Goal: Information Seeking & Learning: Learn about a topic

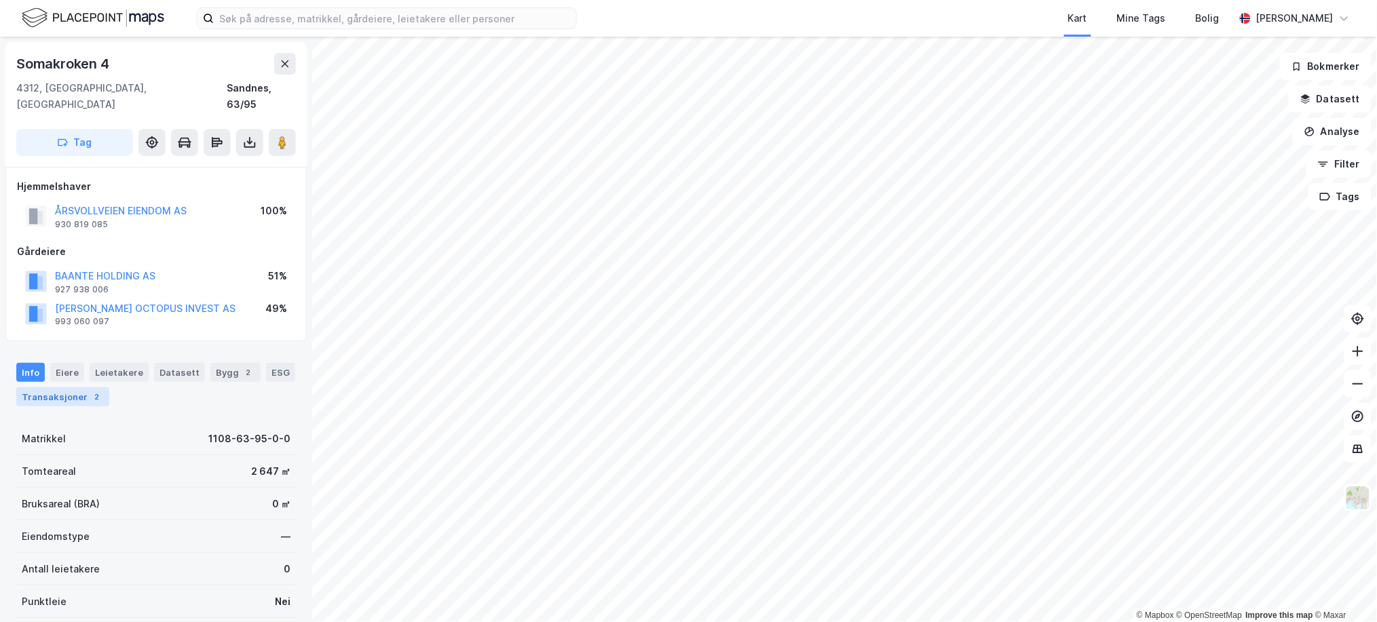
click at [109, 388] on div "Transaksjoner 2" at bounding box center [62, 397] width 93 height 19
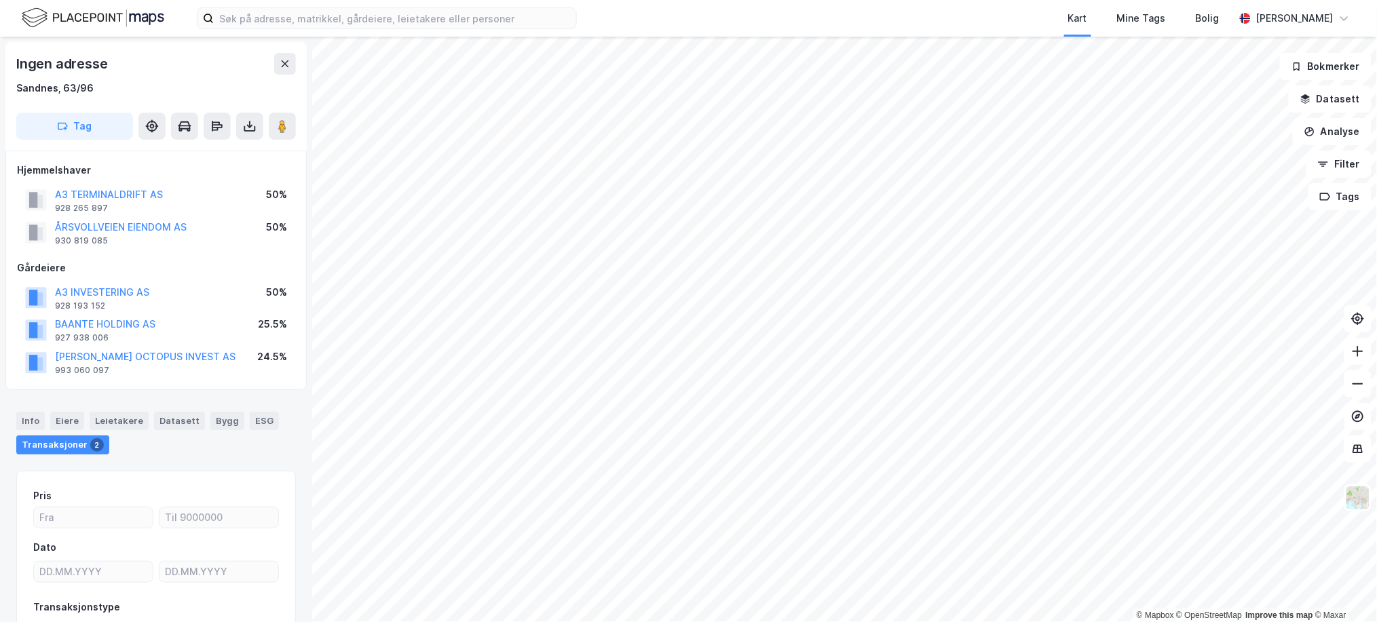
scroll to position [101, 0]
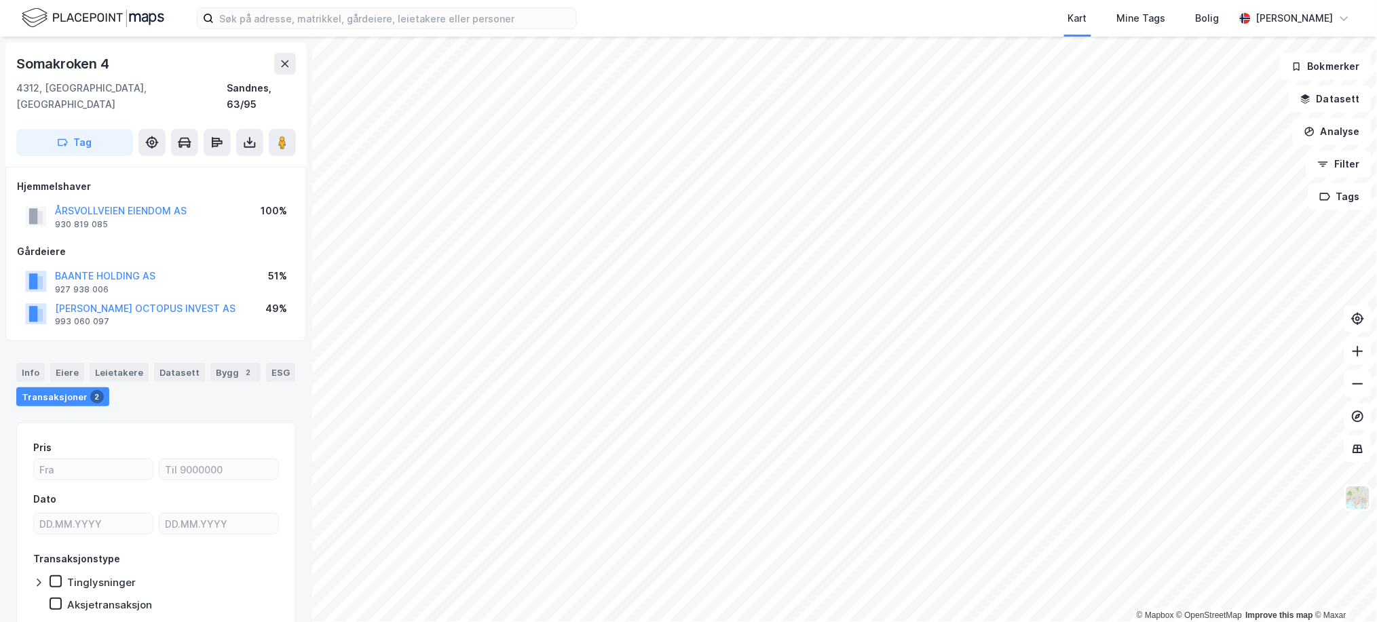
scroll to position [37, 0]
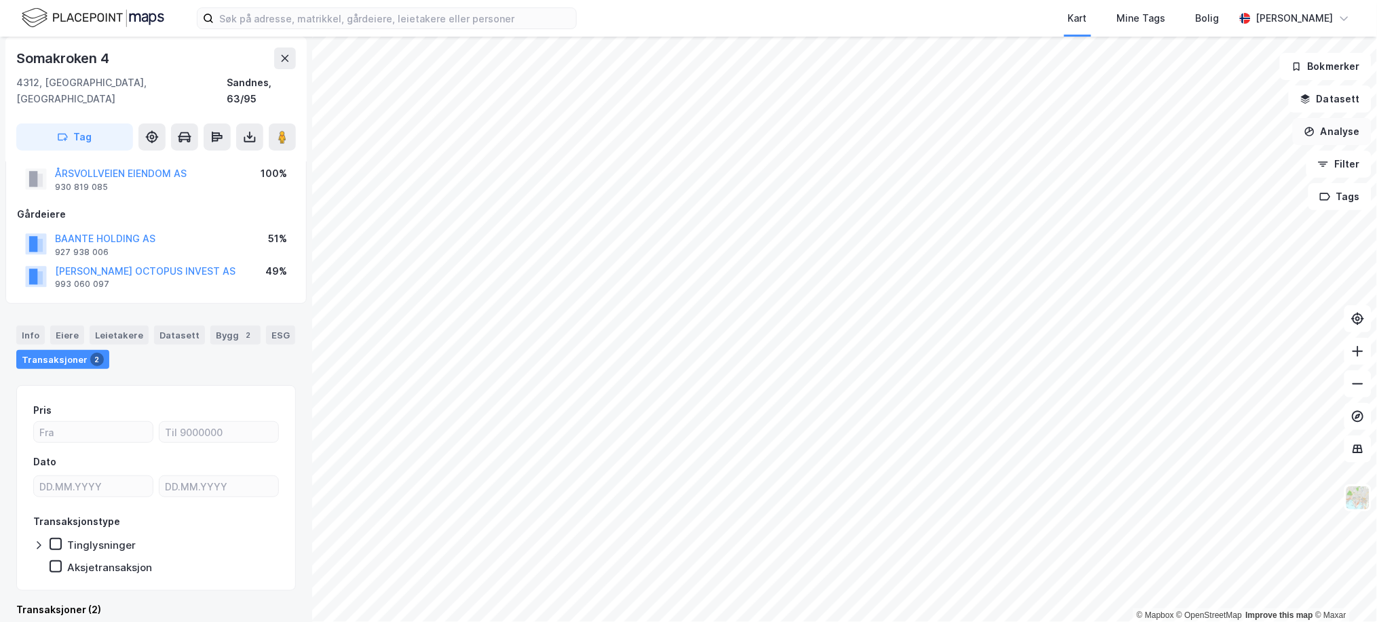
click at [1341, 131] on button "Analyse" at bounding box center [1332, 131] width 79 height 27
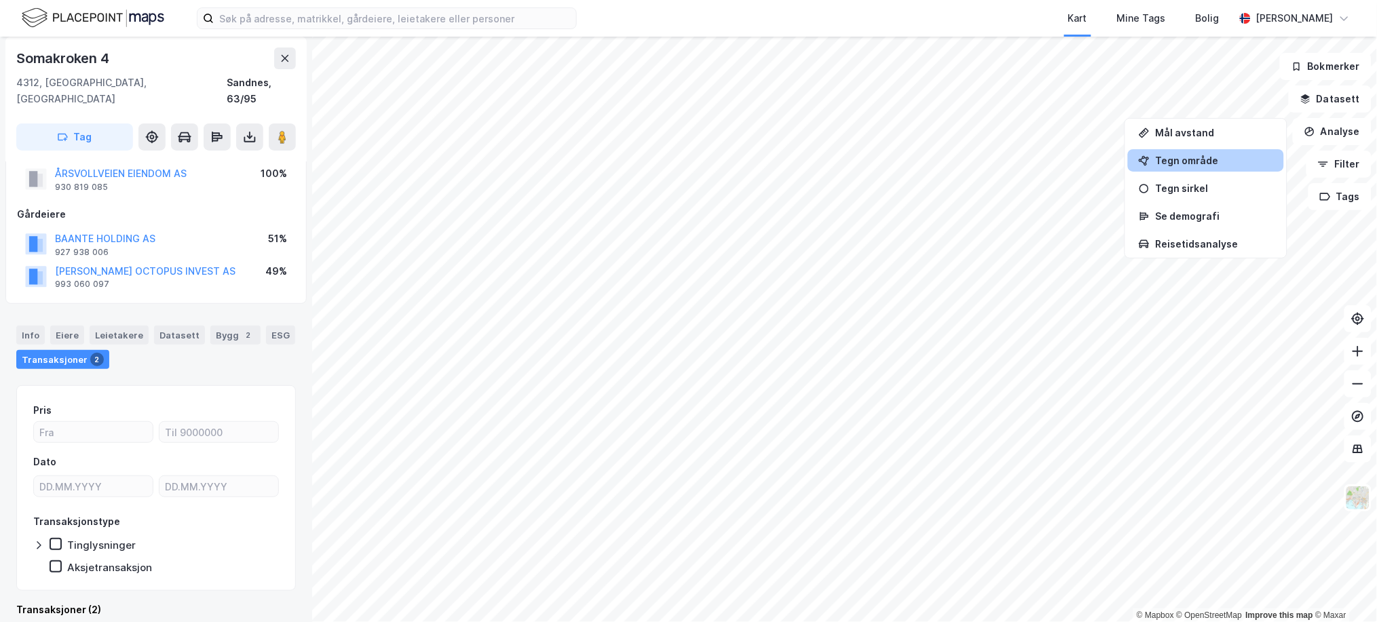
click at [1246, 160] on div "Tegn område" at bounding box center [1214, 161] width 118 height 12
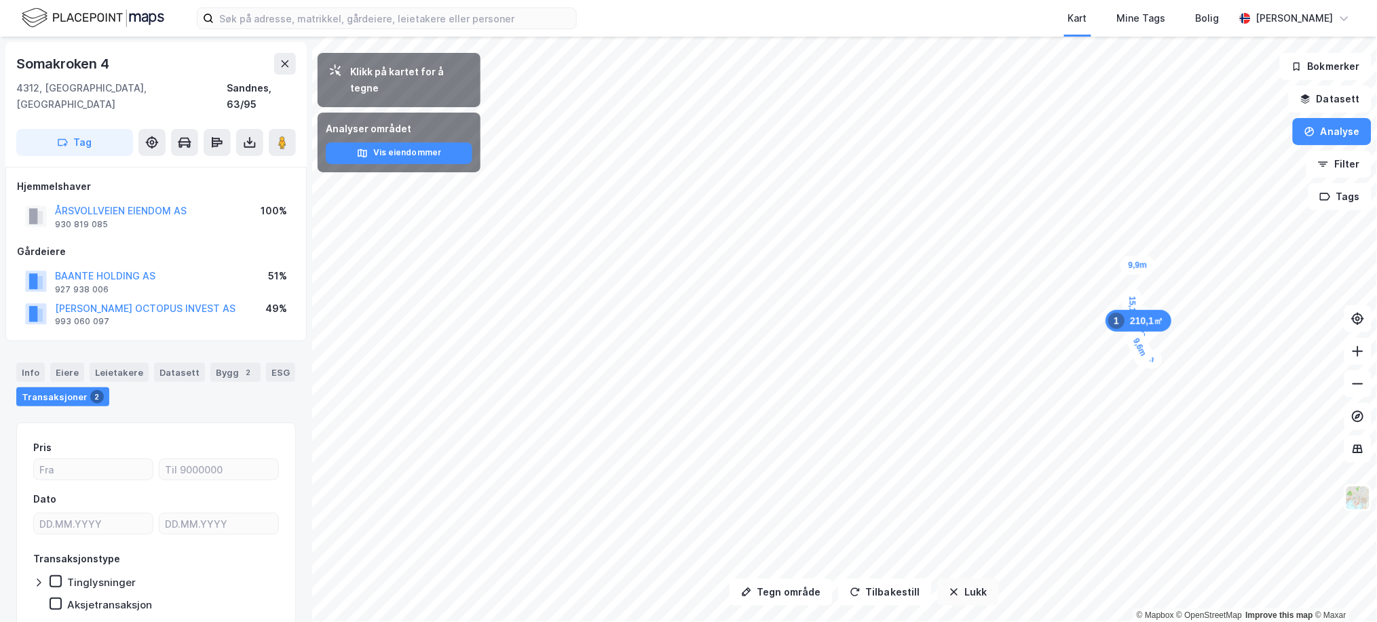
click at [979, 587] on button "Lukk" at bounding box center [968, 592] width 62 height 27
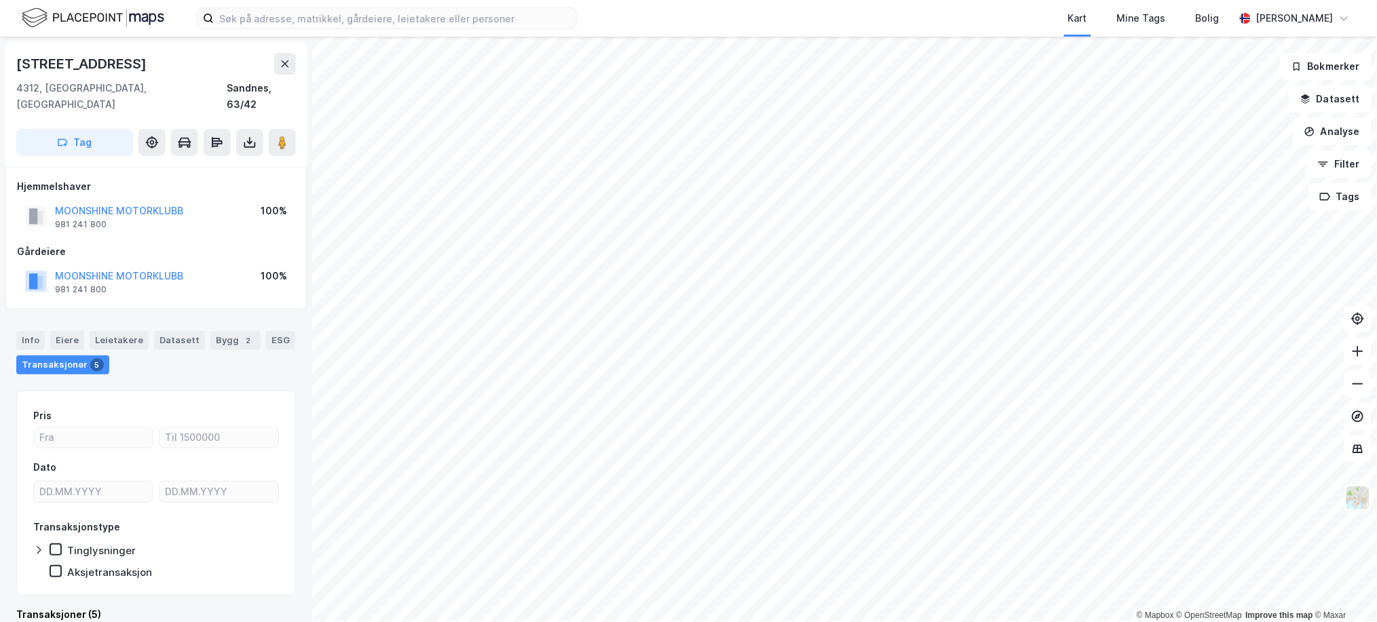
scroll to position [5, 0]
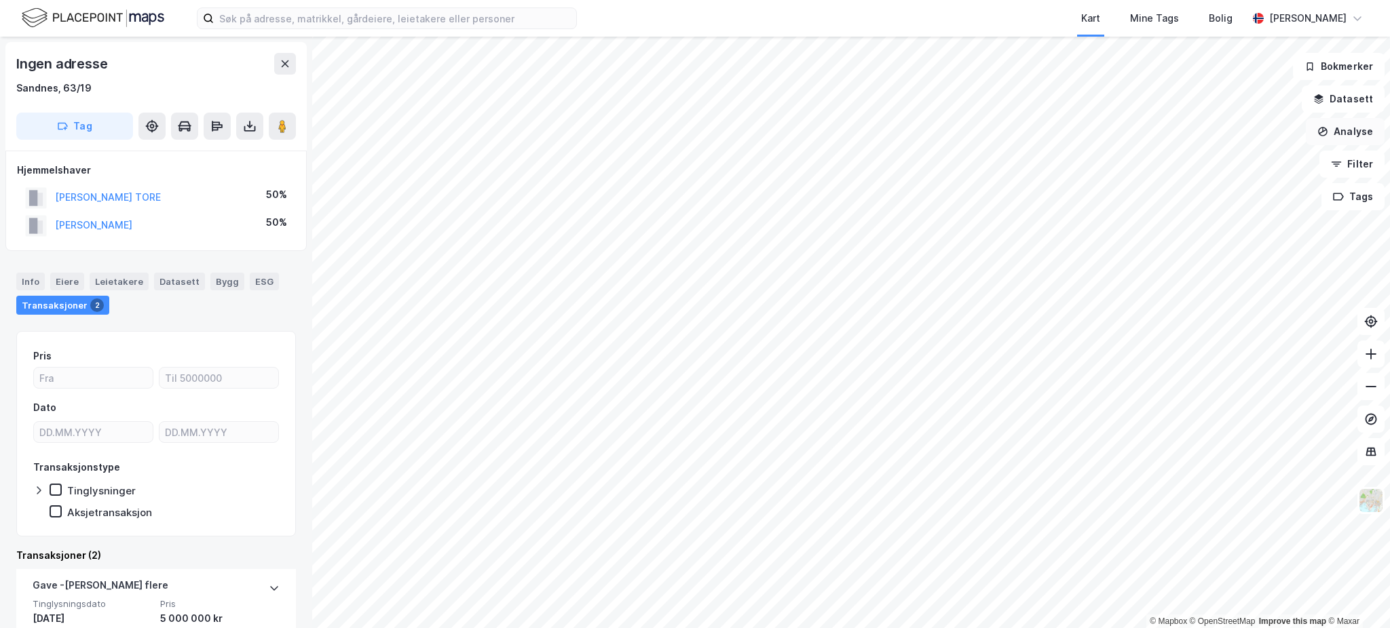
click at [1332, 132] on button "Analyse" at bounding box center [1345, 131] width 79 height 27
click at [1340, 135] on button "Analyse" at bounding box center [1345, 131] width 79 height 27
click at [1330, 103] on button "Datasett" at bounding box center [1343, 99] width 83 height 27
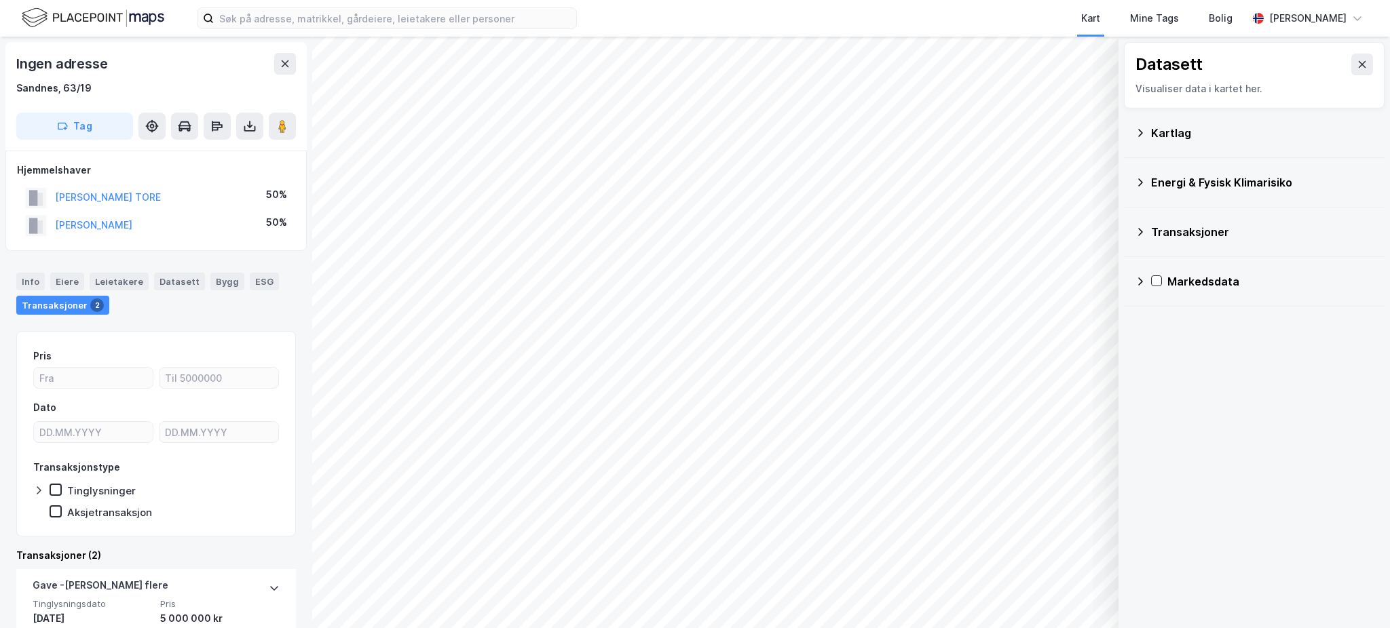
click at [1232, 172] on div "Energi & Fysisk Klimarisiko" at bounding box center [1254, 182] width 239 height 33
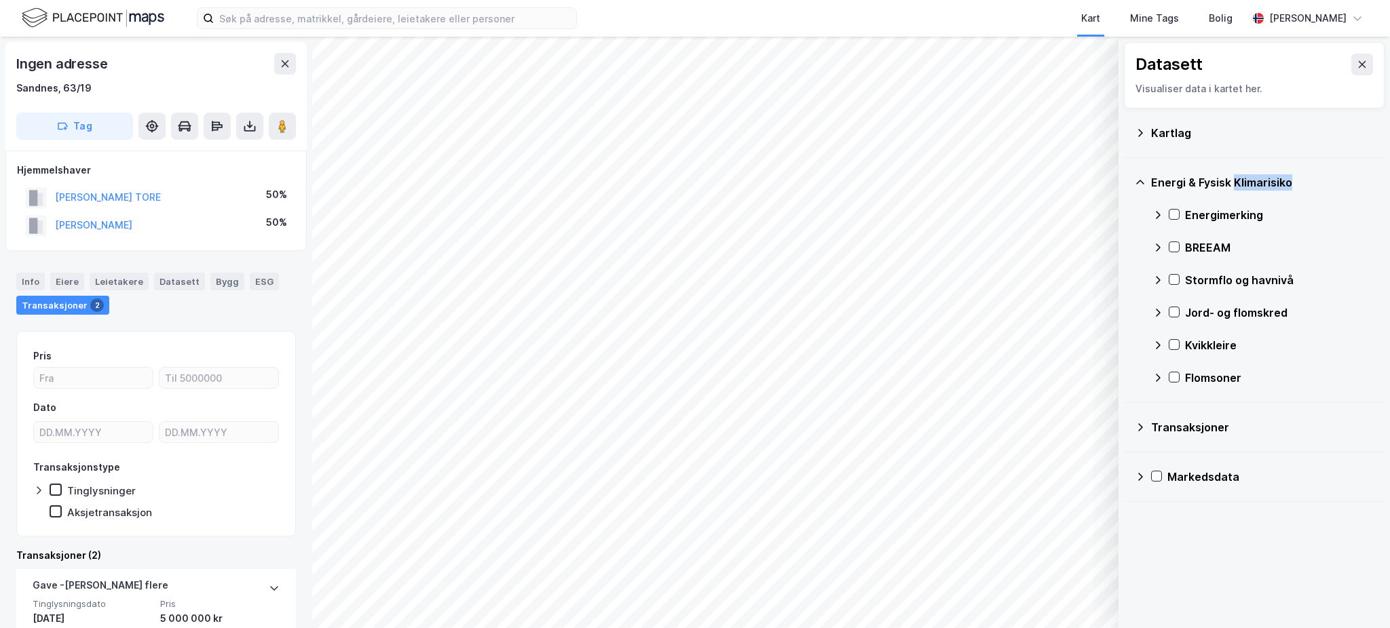
click at [1232, 172] on div "Energi & Fysisk Klimarisiko" at bounding box center [1254, 182] width 239 height 33
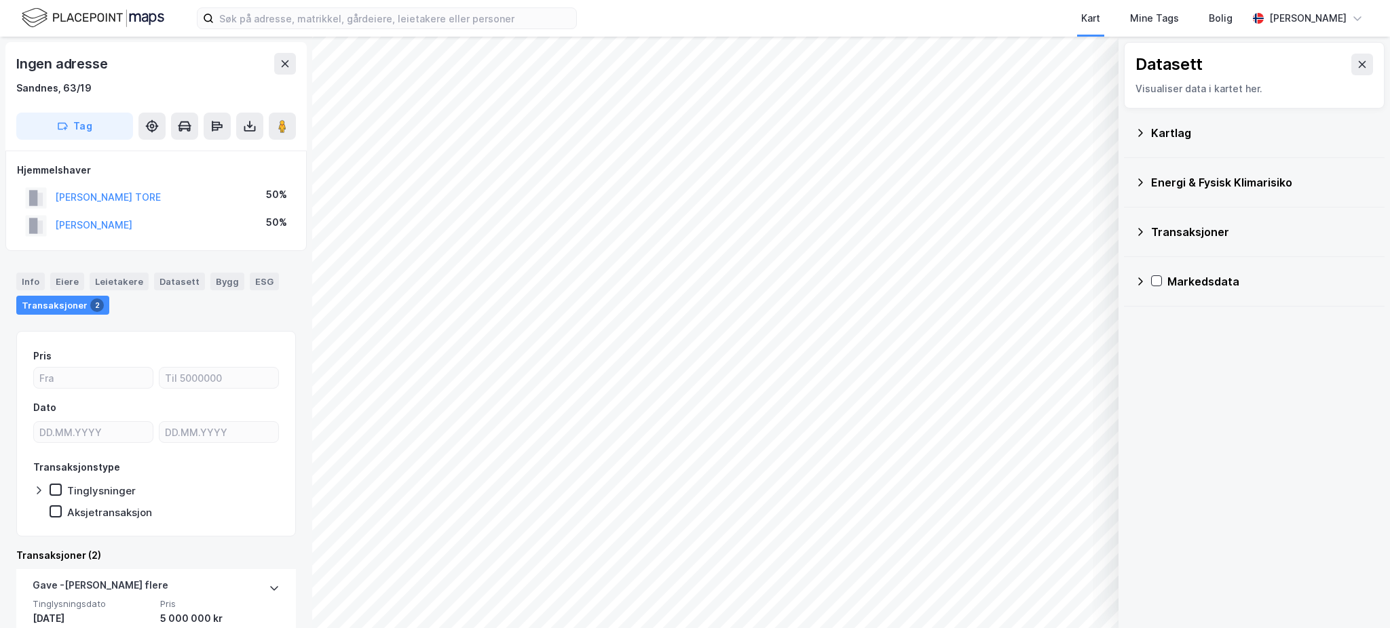
click at [1223, 132] on div "Kartlag" at bounding box center [1262, 133] width 223 height 16
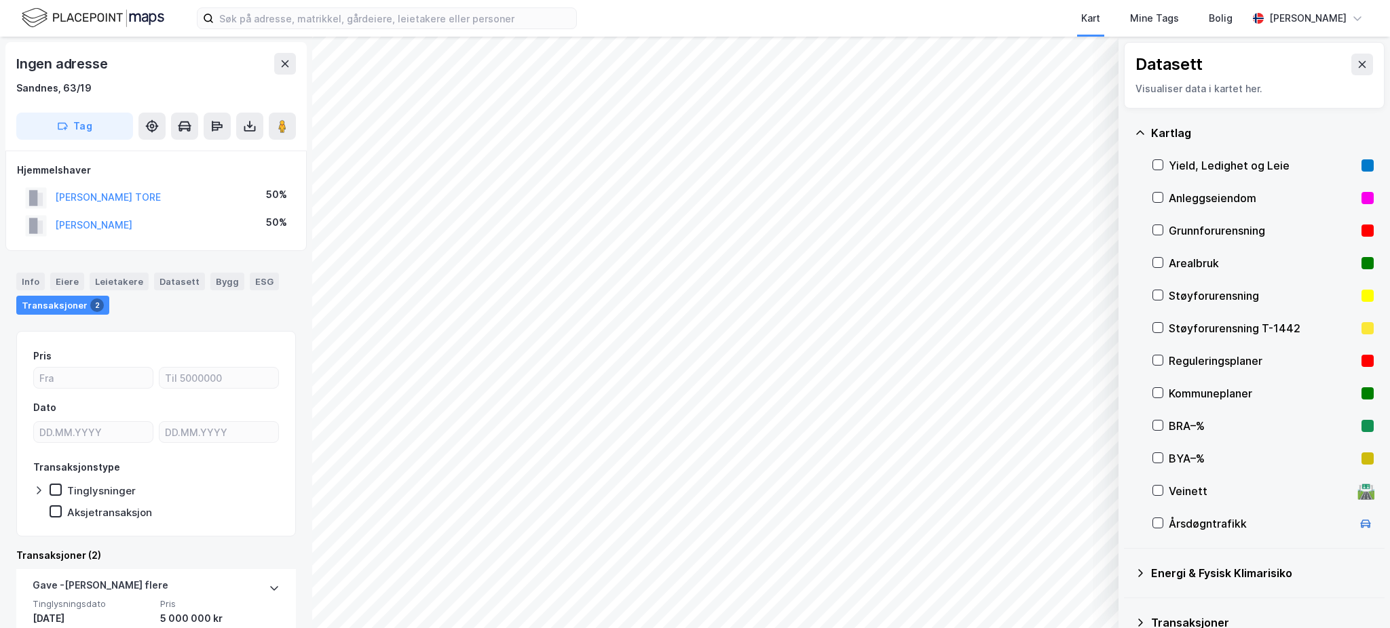
click at [1215, 356] on div "Reguleringsplaner" at bounding box center [1262, 361] width 187 height 16
click at [1190, 400] on div "Kommuneplaner" at bounding box center [1262, 394] width 187 height 16
click at [1184, 359] on div "Reguleringsplaner" at bounding box center [1262, 361] width 187 height 16
click at [1166, 383] on div "Kommuneplaner" at bounding box center [1262, 393] width 221 height 33
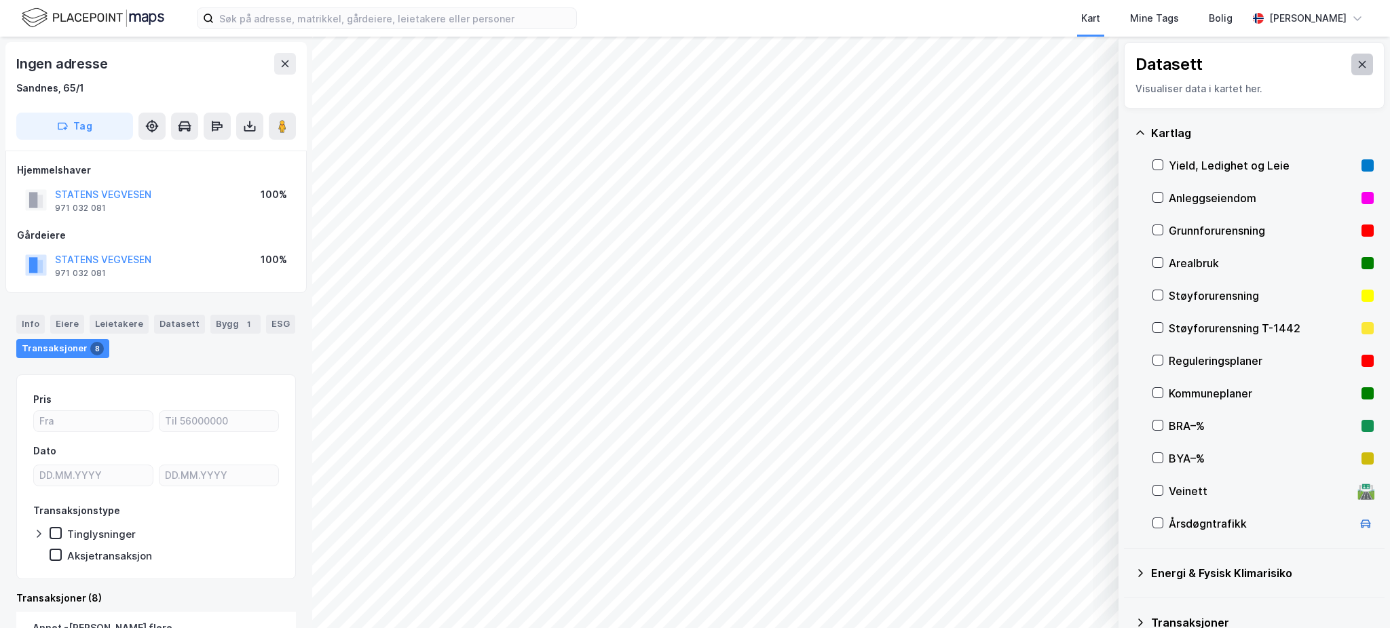
click at [1357, 63] on icon at bounding box center [1362, 64] width 11 height 11
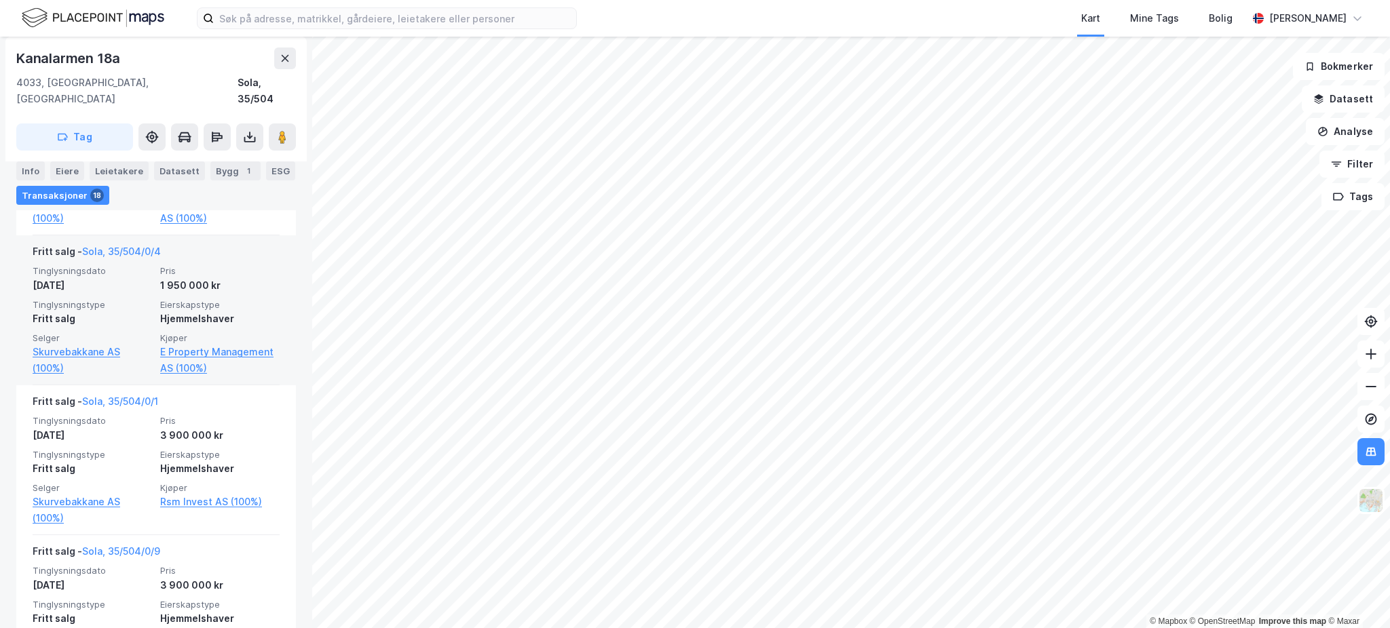
scroll to position [1178, 0]
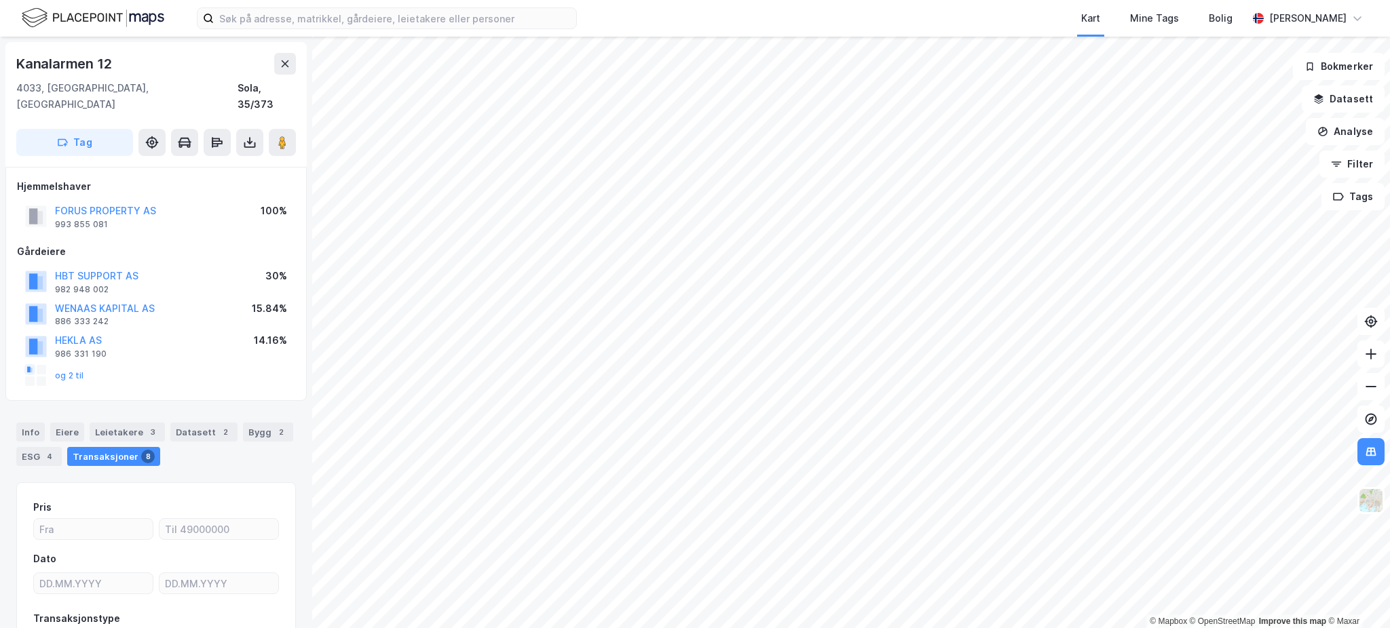
scroll to position [90, 0]
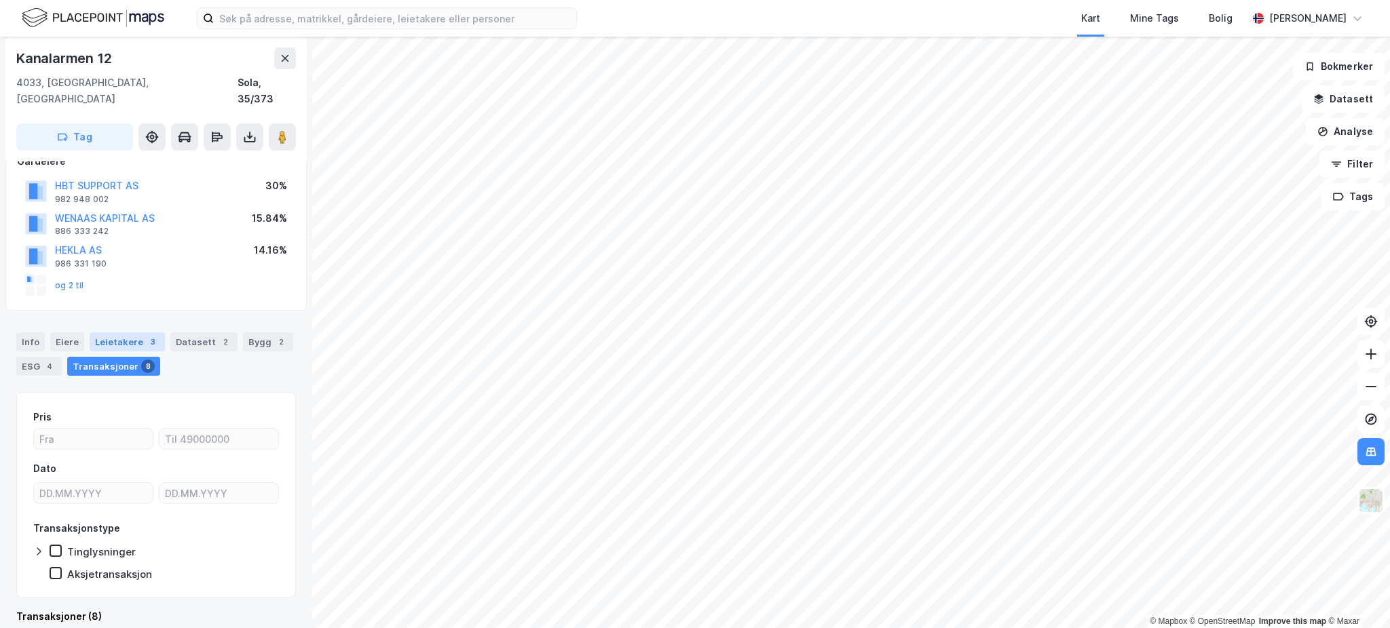
click at [129, 333] on div "Leietakere 3" at bounding box center [127, 342] width 75 height 19
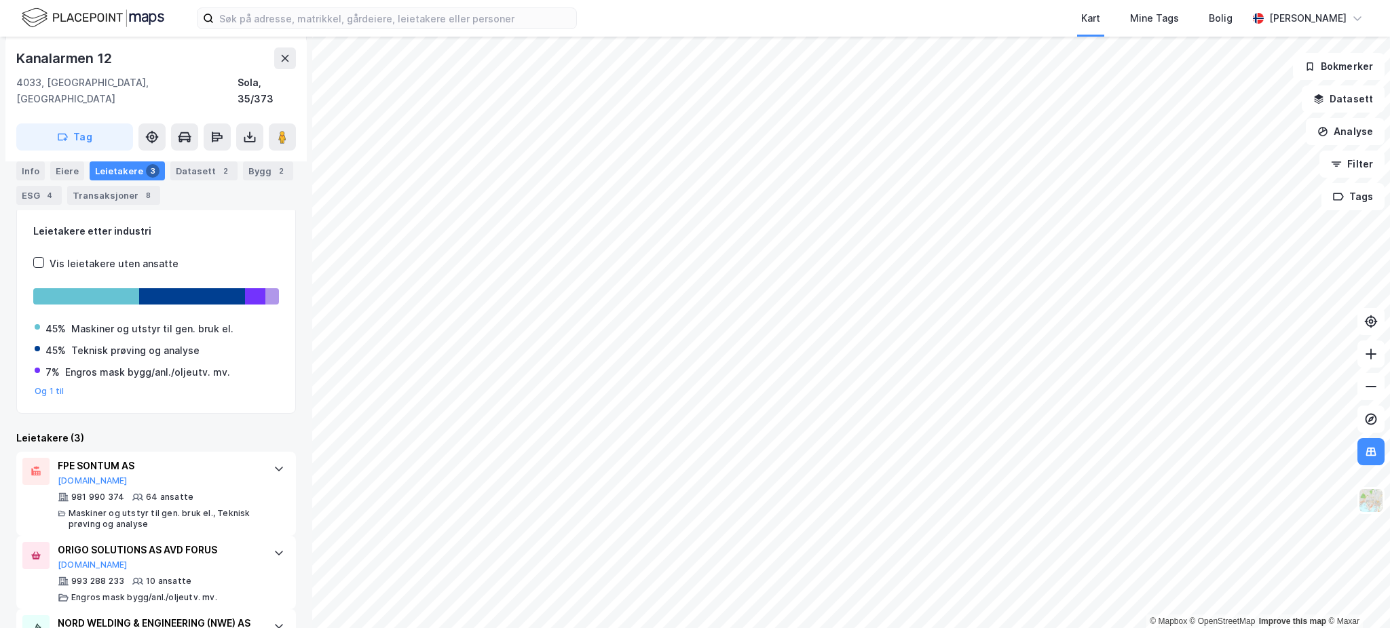
scroll to position [345, 0]
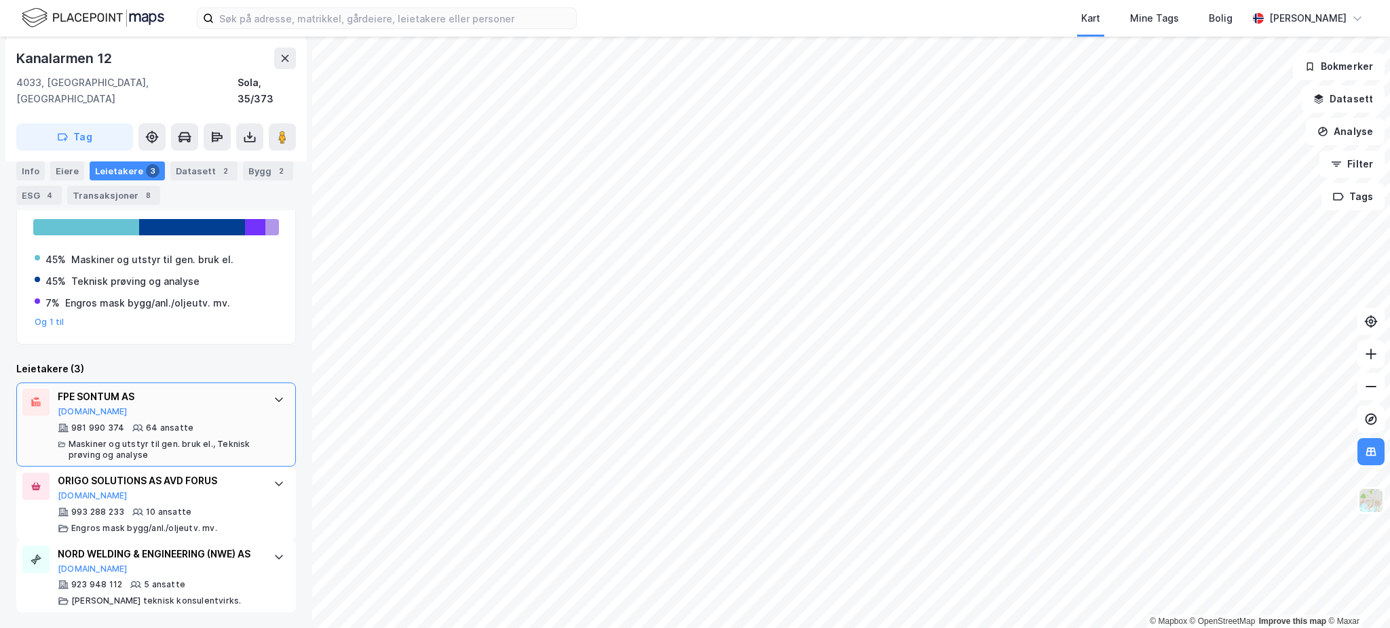
click at [196, 391] on div "FPE SONTUM AS [DOMAIN_NAME]" at bounding box center [159, 403] width 202 height 29
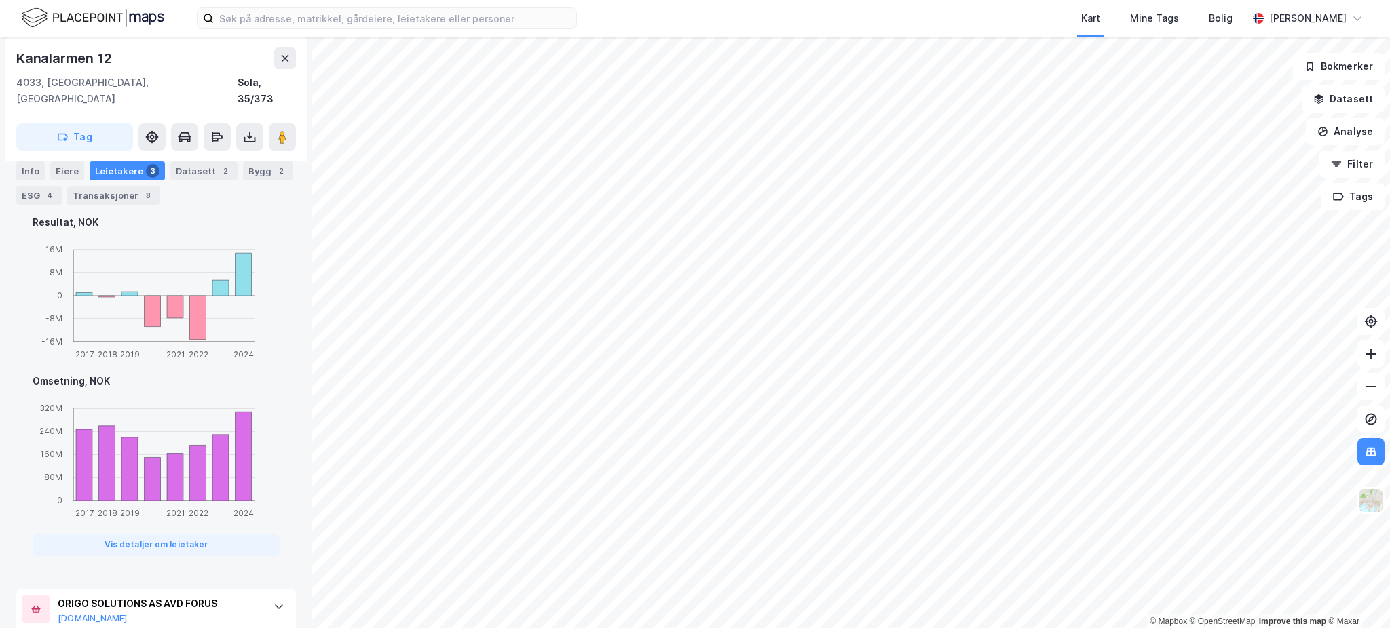
scroll to position [0, 0]
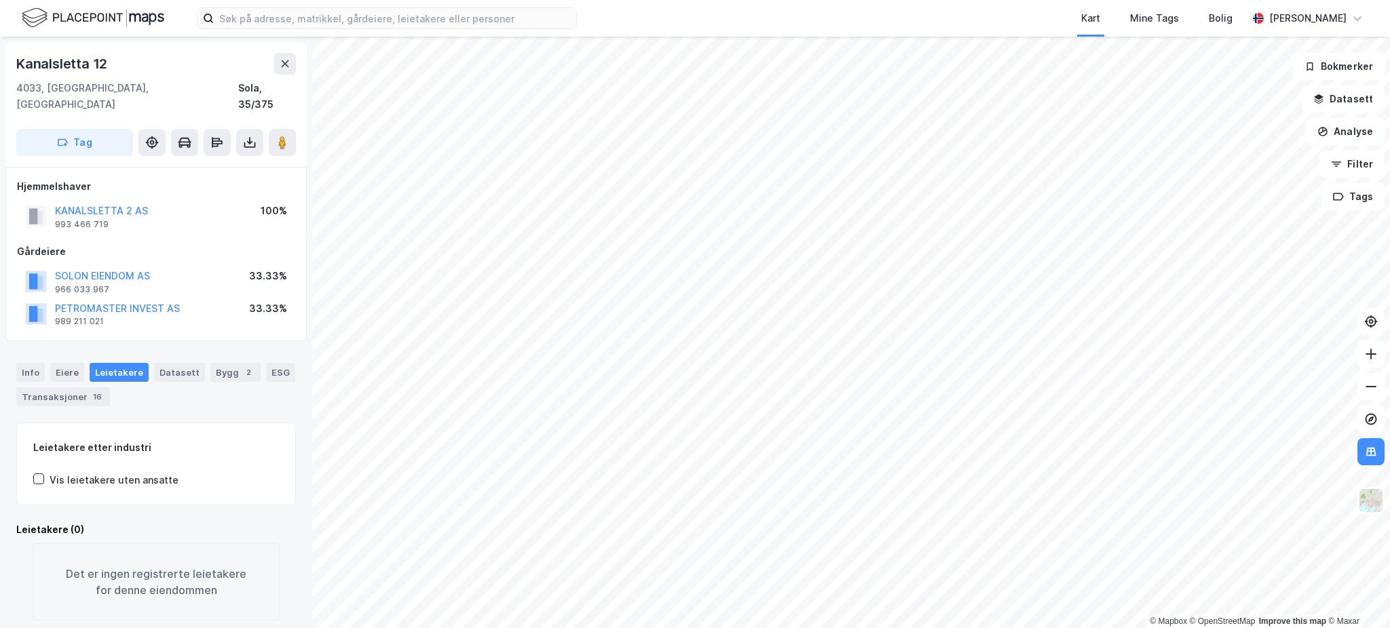
scroll to position [8, 0]
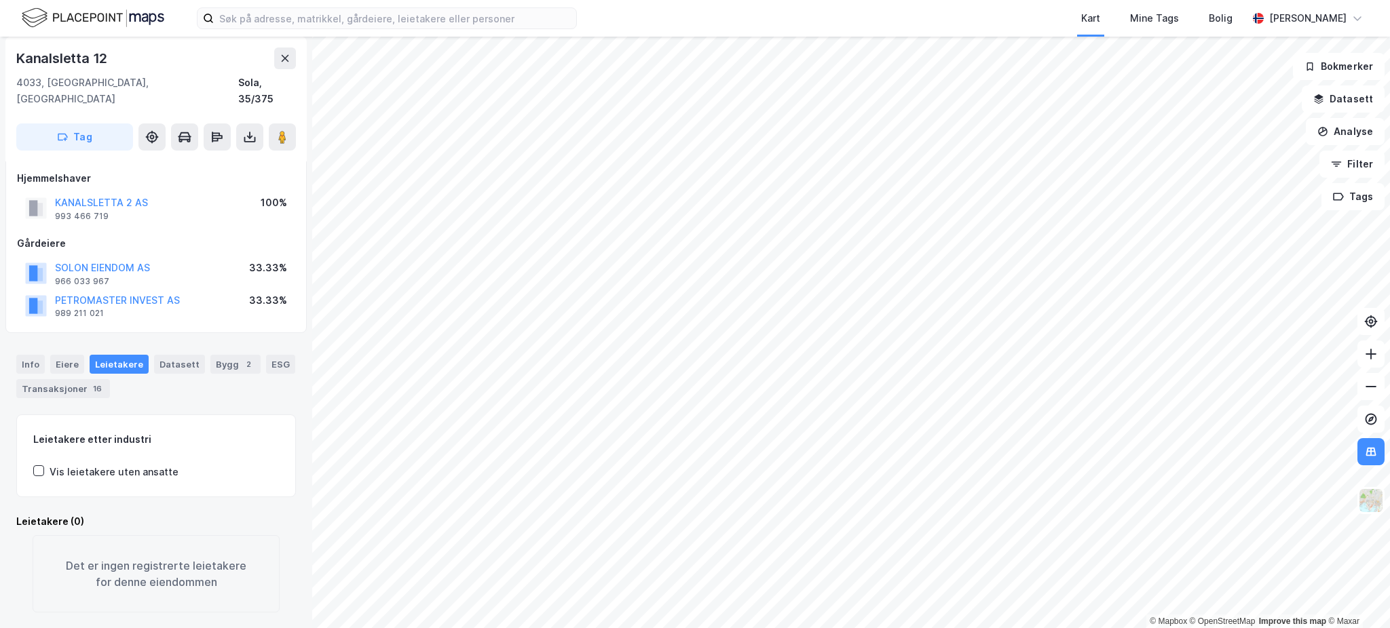
click at [73, 355] on div "Info [PERSON_NAME] Datasett Bygg 2 ESG Transaksjoner 16" at bounding box center [156, 376] width 280 height 43
click at [73, 355] on div "Eiere" at bounding box center [67, 364] width 34 height 19
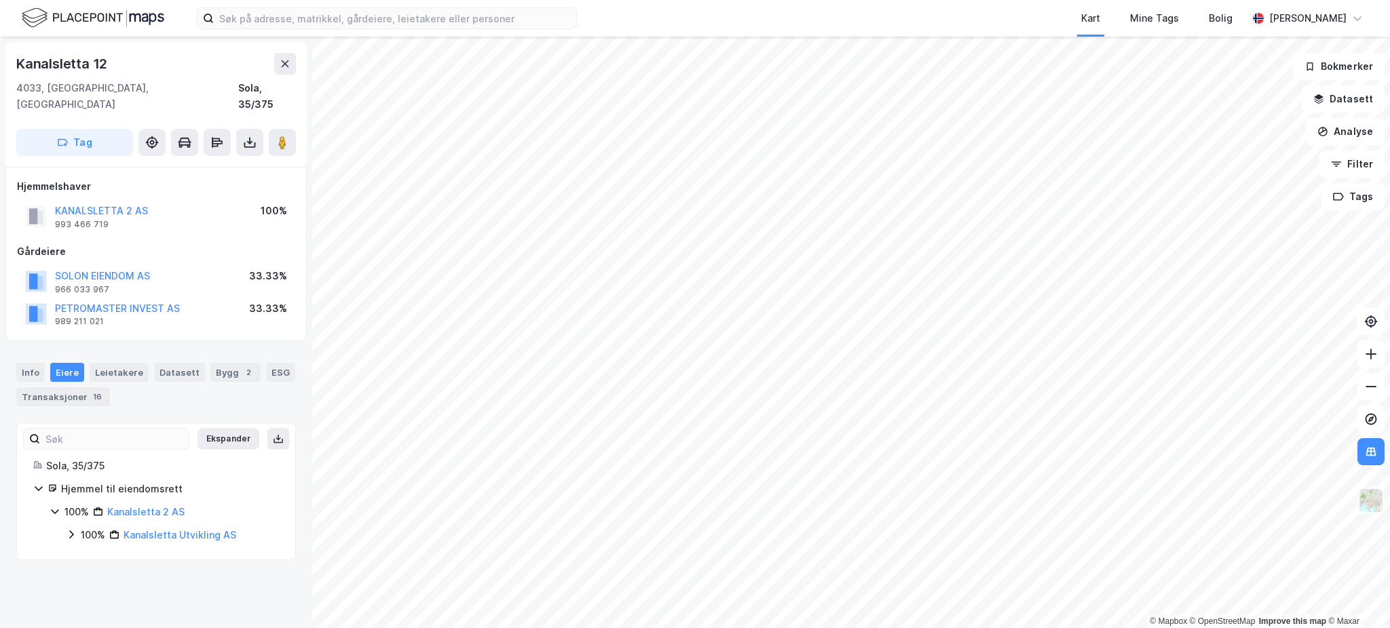
click at [85, 527] on div "100%" at bounding box center [93, 535] width 24 height 16
click at [73, 530] on icon at bounding box center [71, 534] width 4 height 8
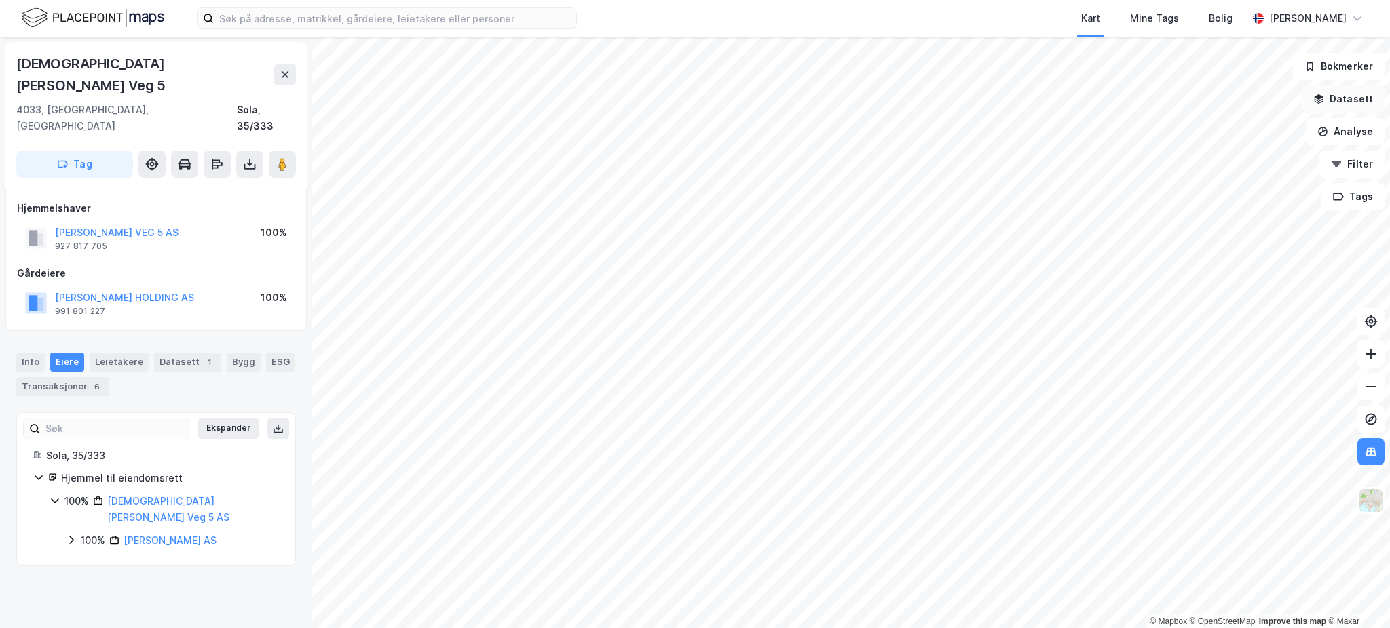
click at [1320, 92] on button "Datasett" at bounding box center [1343, 99] width 83 height 27
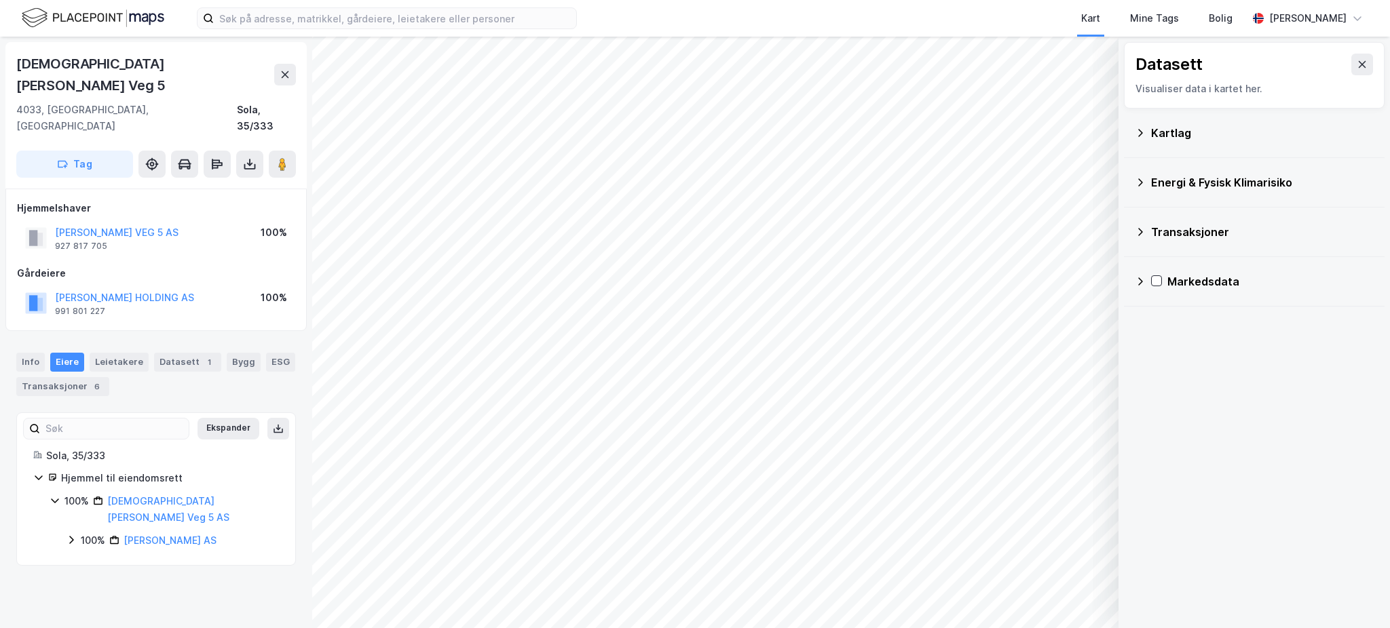
click at [1268, 158] on div "Energi & Fysisk Klimarisiko" at bounding box center [1254, 183] width 261 height 50
click at [1182, 151] on div "Kartlag" at bounding box center [1254, 134] width 261 height 50
click at [1169, 138] on div "Kartlag" at bounding box center [1262, 133] width 223 height 16
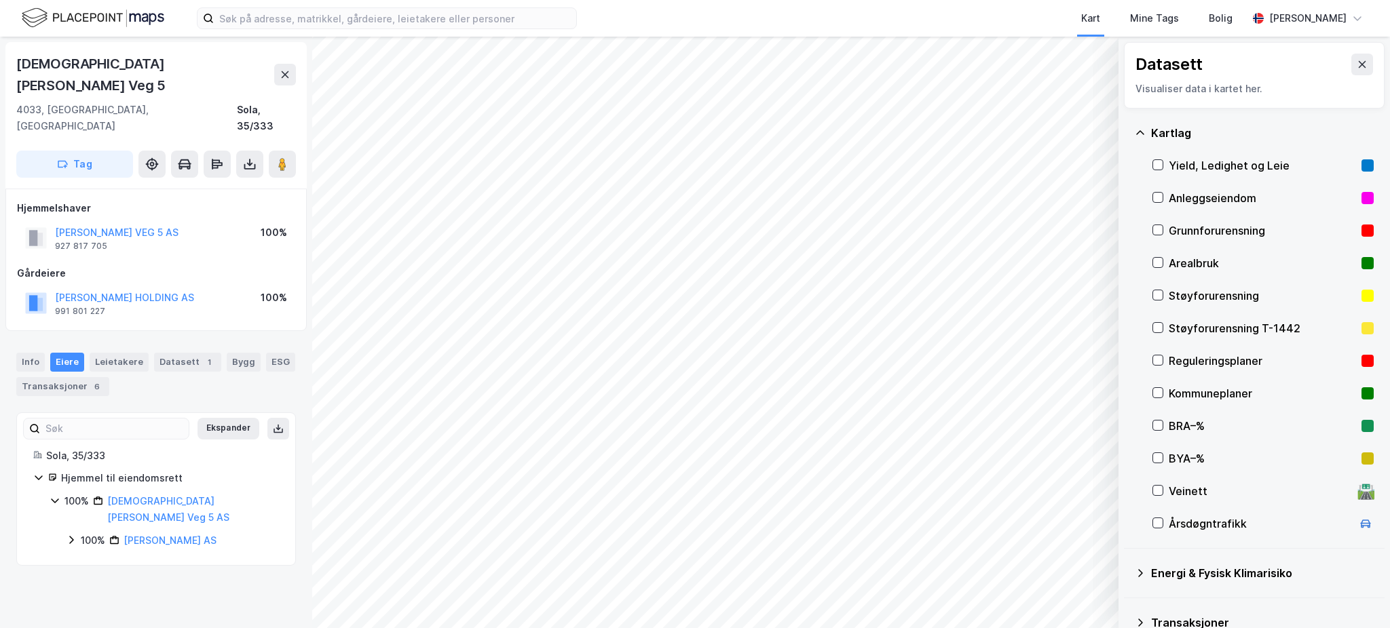
click at [1193, 363] on div "Reguleringsplaner" at bounding box center [1262, 361] width 187 height 16
click at [1355, 59] on button at bounding box center [1362, 65] width 22 height 22
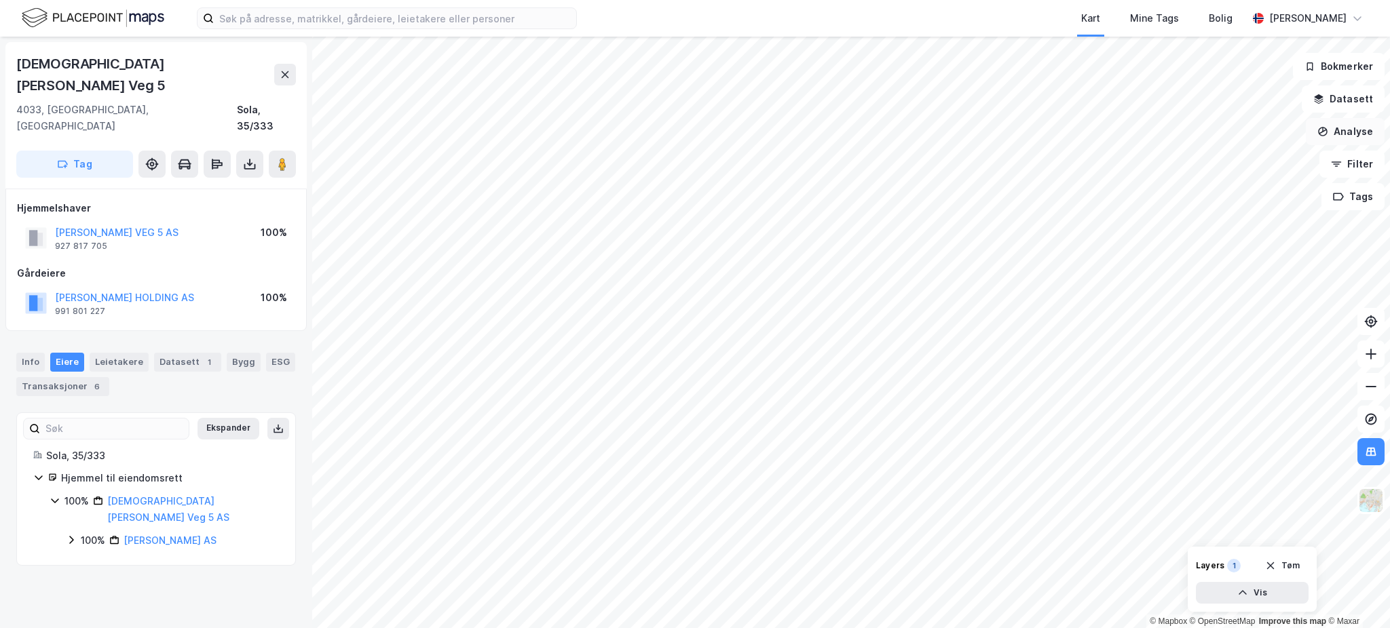
click at [1349, 126] on button "Analyse" at bounding box center [1345, 131] width 79 height 27
click at [1326, 91] on button "Datasett" at bounding box center [1343, 99] width 83 height 27
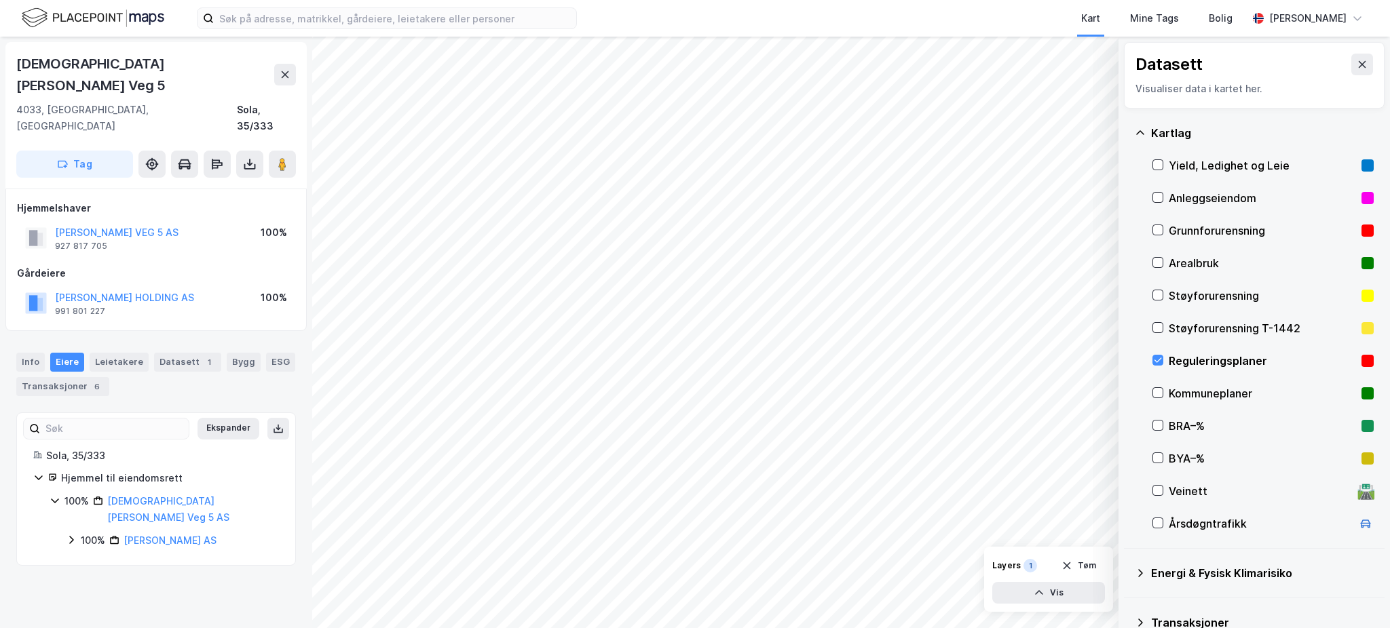
click at [1214, 354] on div "Reguleringsplaner" at bounding box center [1262, 361] width 187 height 16
click at [1351, 56] on button at bounding box center [1362, 65] width 22 height 22
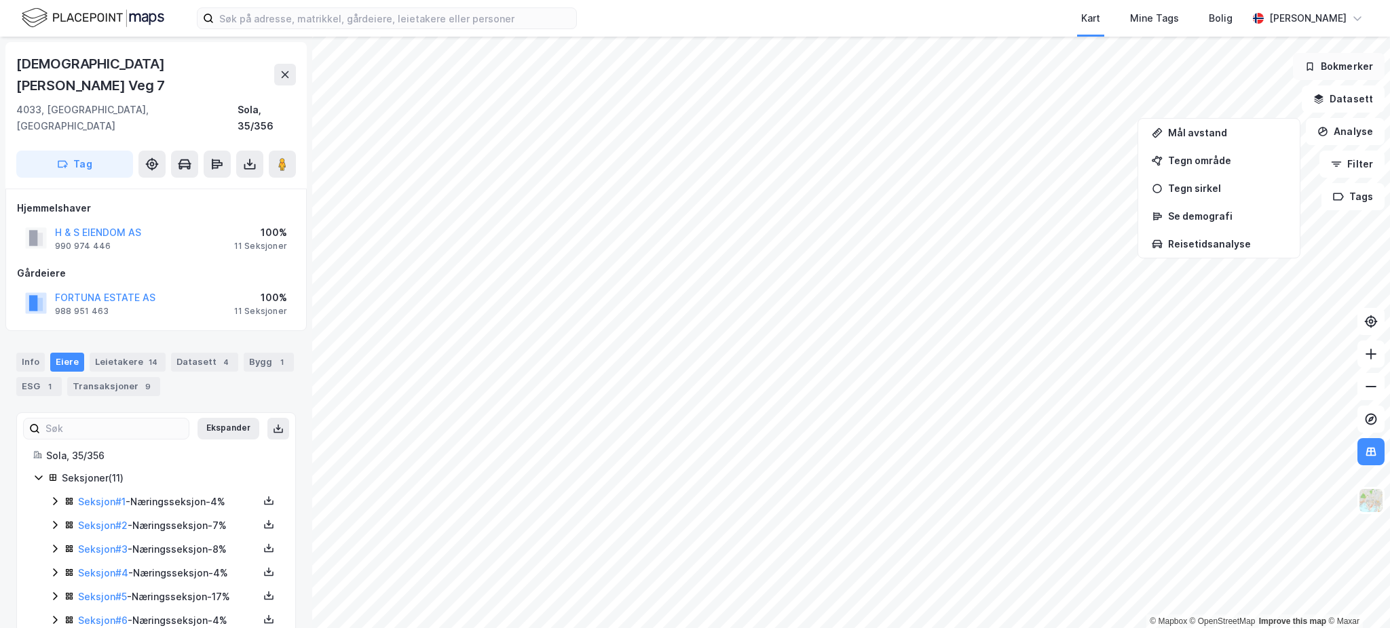
scroll to position [1, 0]
click at [1222, 141] on div "Mål avstand" at bounding box center [1219, 132] width 156 height 22
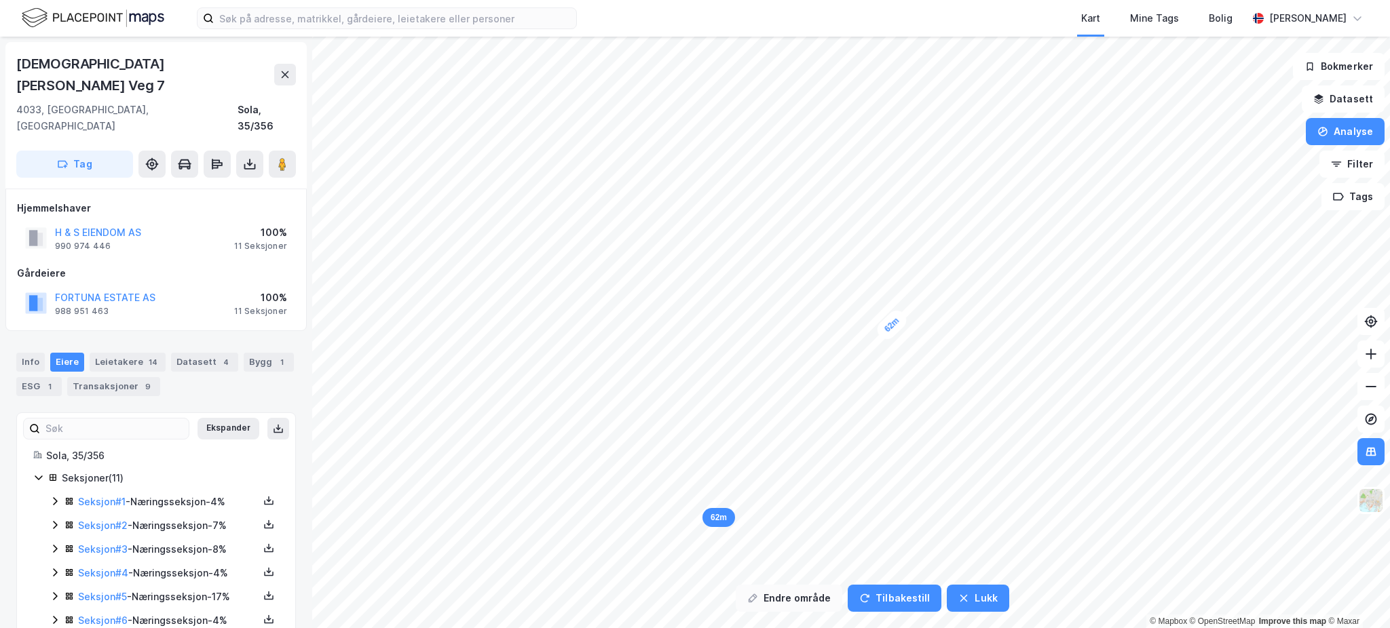
click at [808, 595] on button "Endre område" at bounding box center [789, 598] width 107 height 27
click at [1357, 132] on button "Analyse" at bounding box center [1345, 131] width 79 height 27
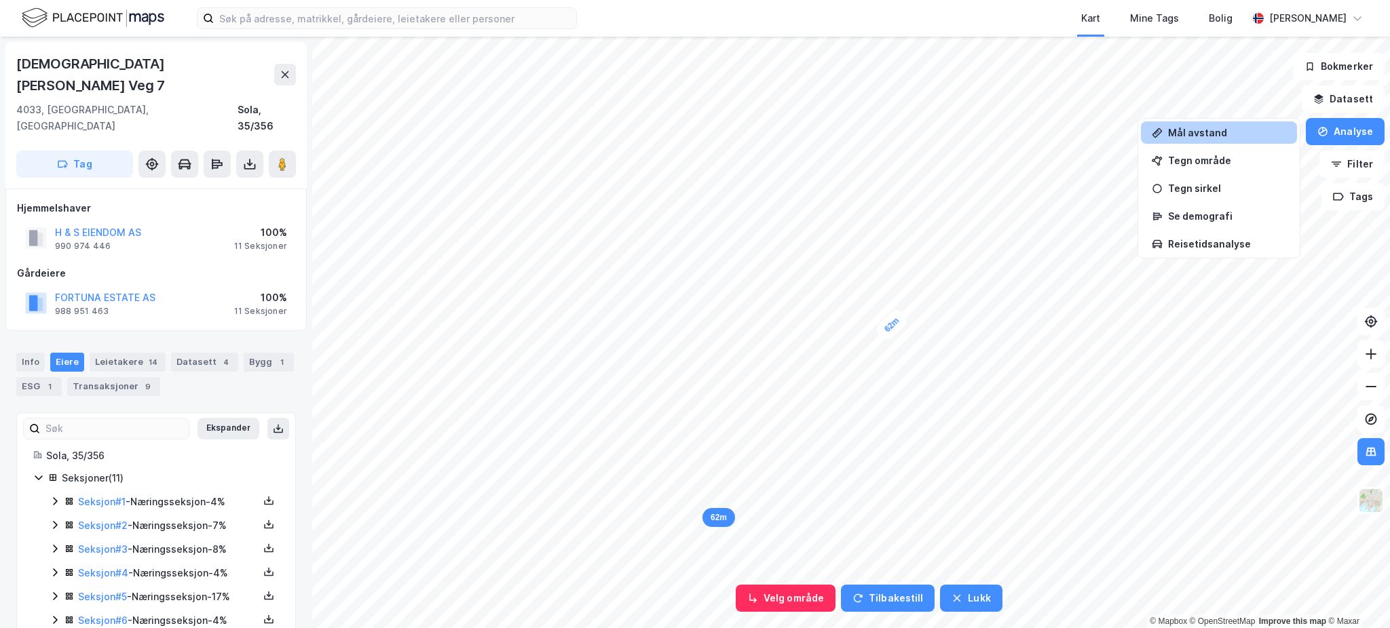
click at [1230, 136] on div "Mål avstand" at bounding box center [1227, 133] width 118 height 12
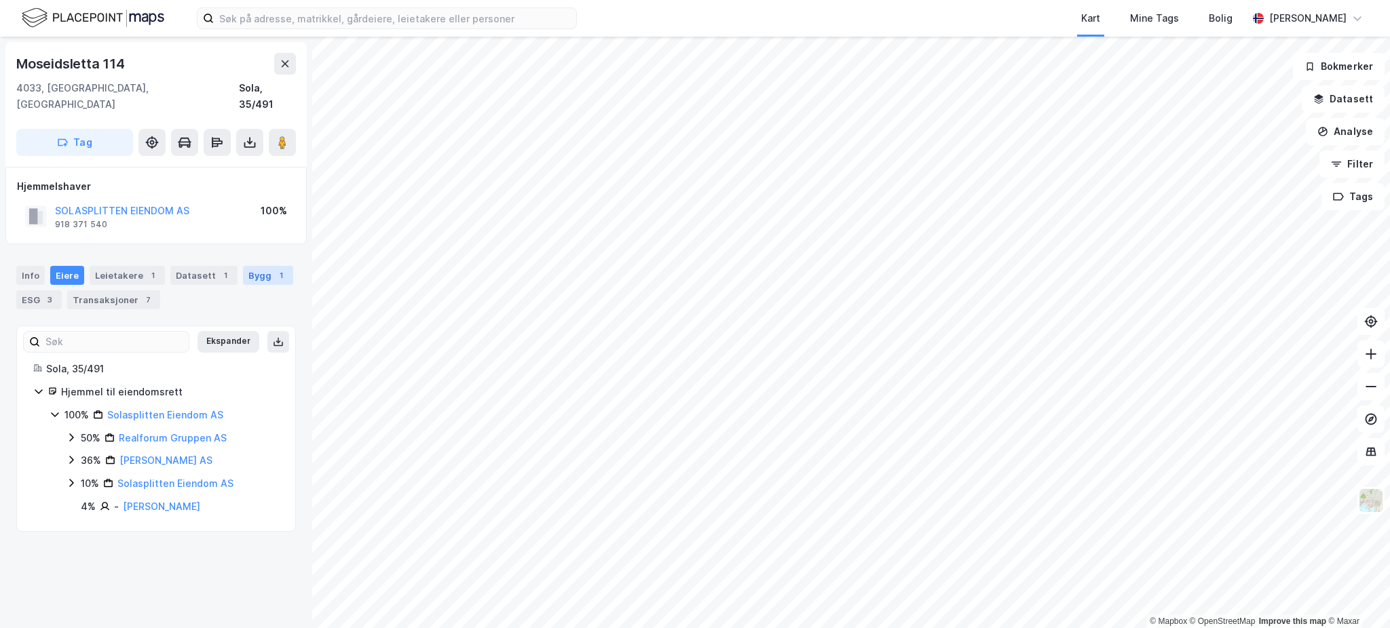
click at [274, 269] on div "1" at bounding box center [281, 276] width 14 height 14
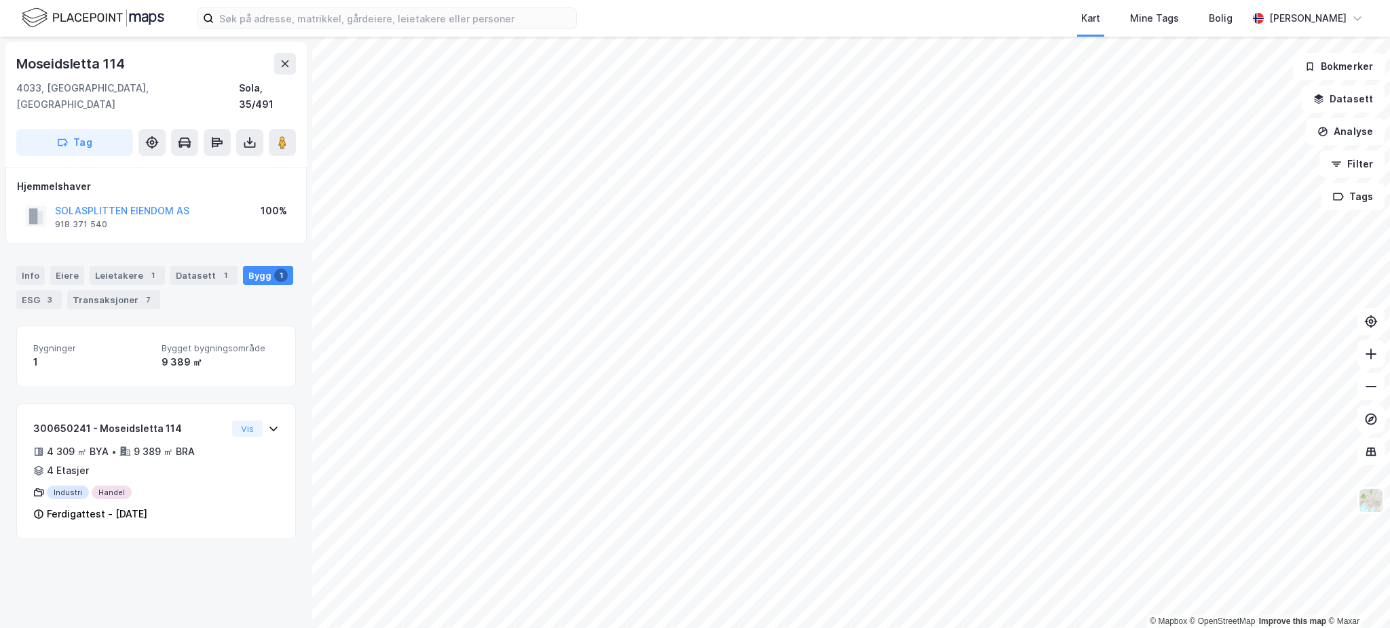
click at [568, 0] on html "Kart Mine Tags Bolig [PERSON_NAME] © Mapbox © OpenStreetMap Improve this map © …" at bounding box center [695, 314] width 1390 height 628
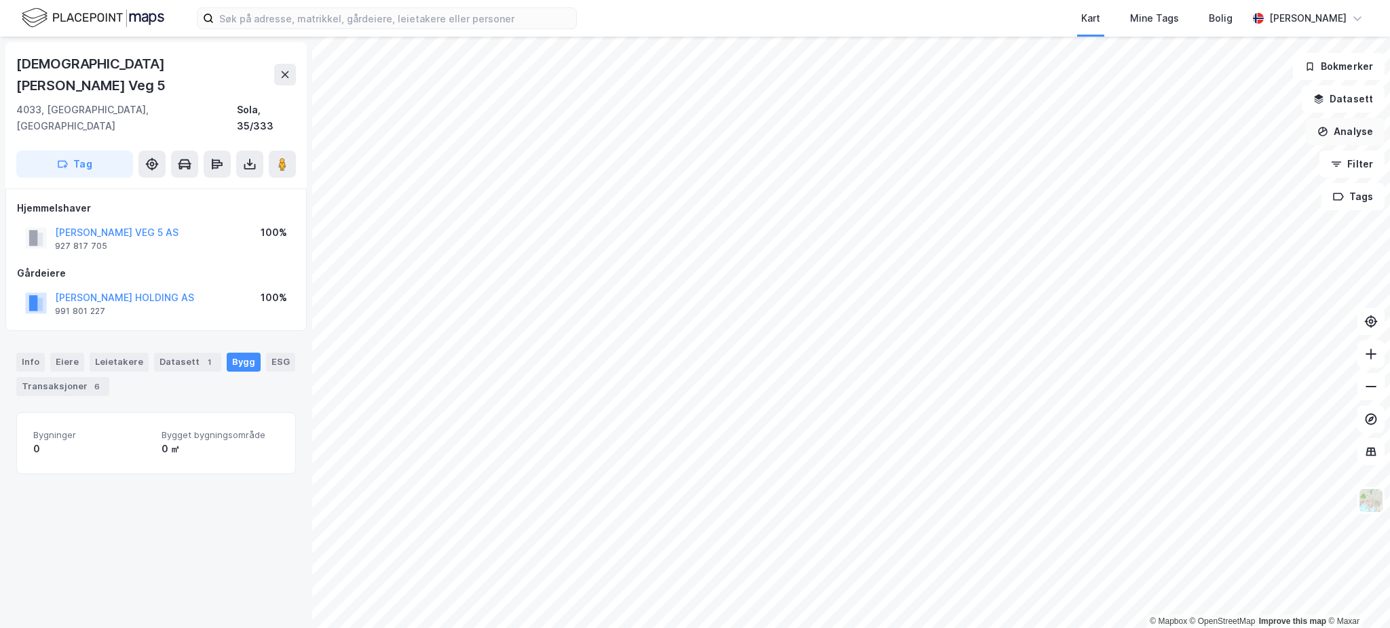
click at [1364, 124] on button "Analyse" at bounding box center [1345, 131] width 79 height 27
click at [1340, 100] on button "Datasett" at bounding box center [1343, 99] width 83 height 27
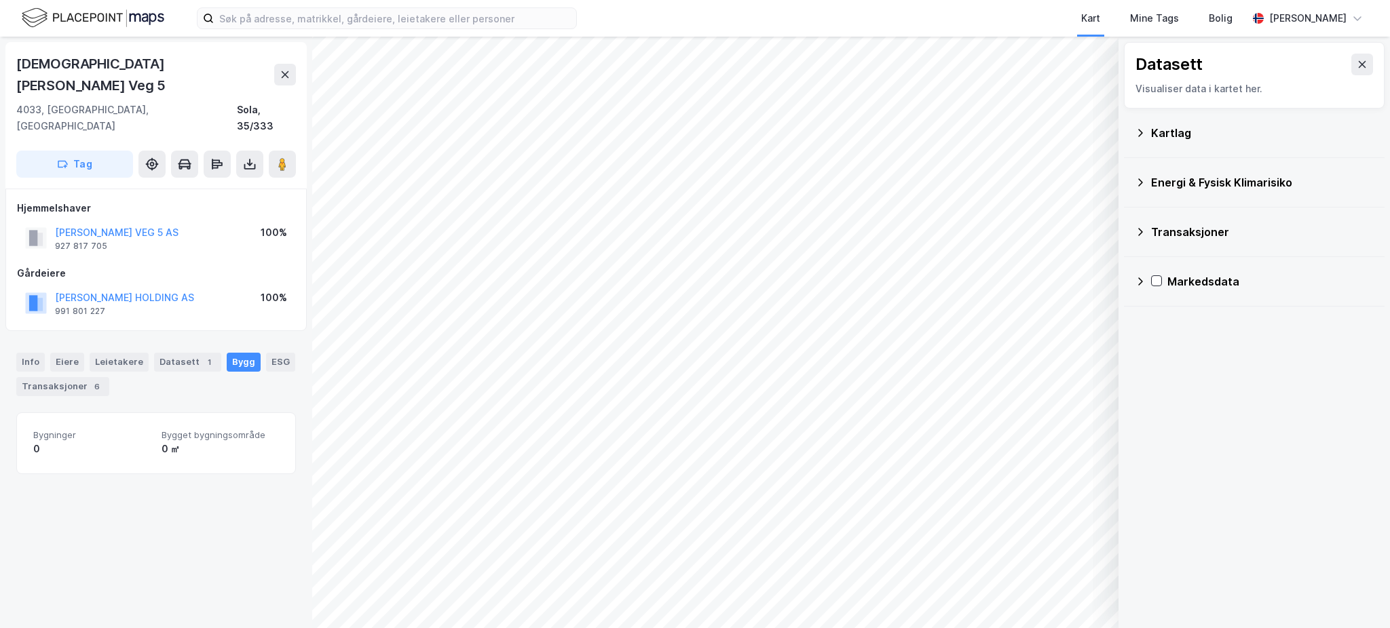
click at [1189, 138] on div "Kartlag" at bounding box center [1262, 133] width 223 height 16
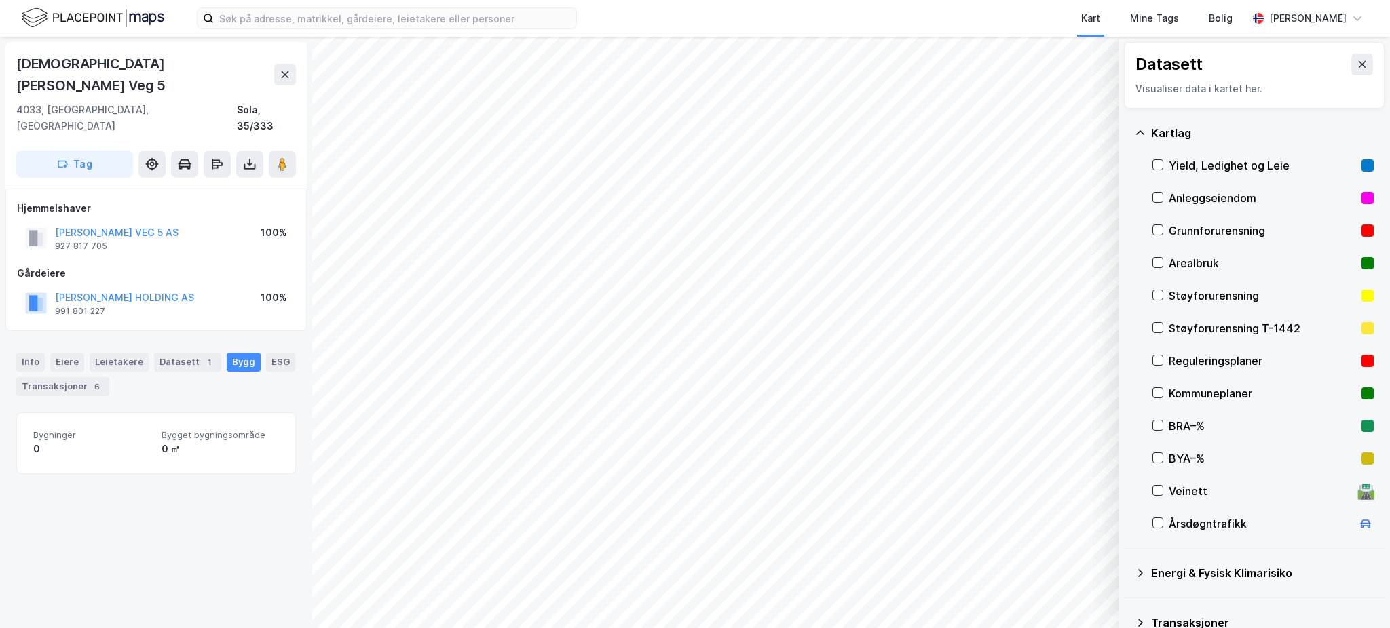
click at [1218, 356] on div "Reguleringsplaner" at bounding box center [1262, 361] width 187 height 16
click at [1357, 60] on icon at bounding box center [1362, 64] width 11 height 11
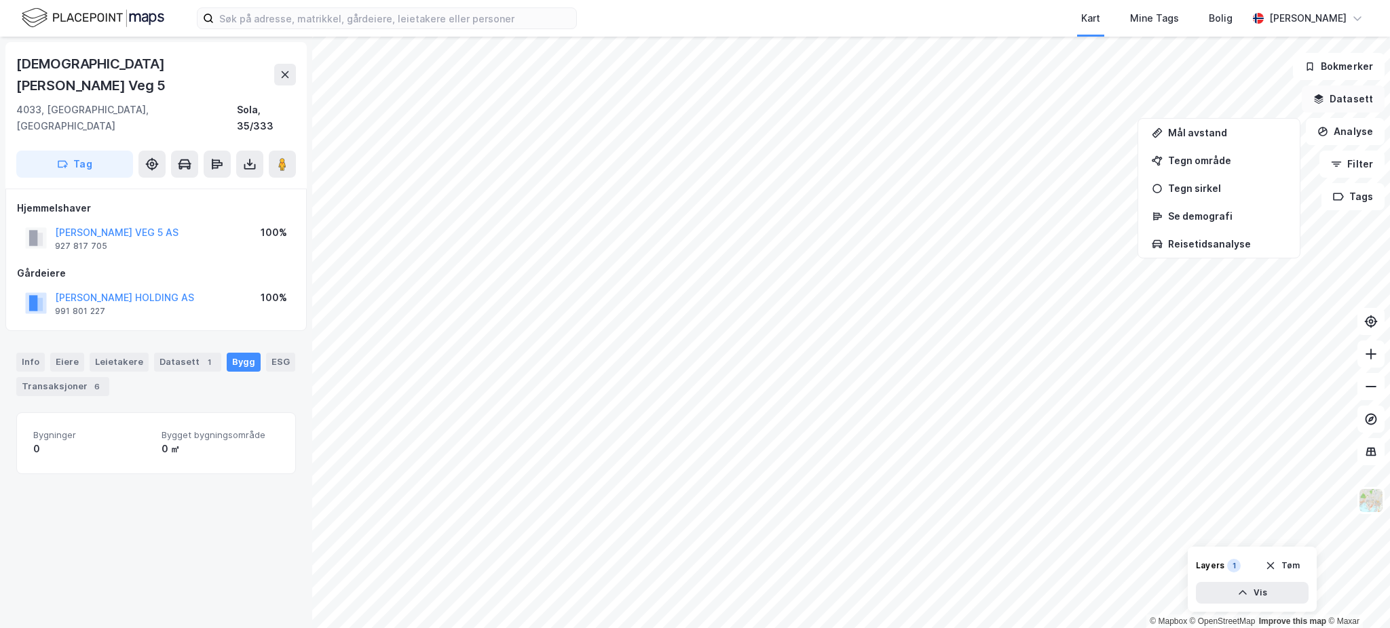
click at [1354, 103] on button "Datasett" at bounding box center [1343, 99] width 83 height 27
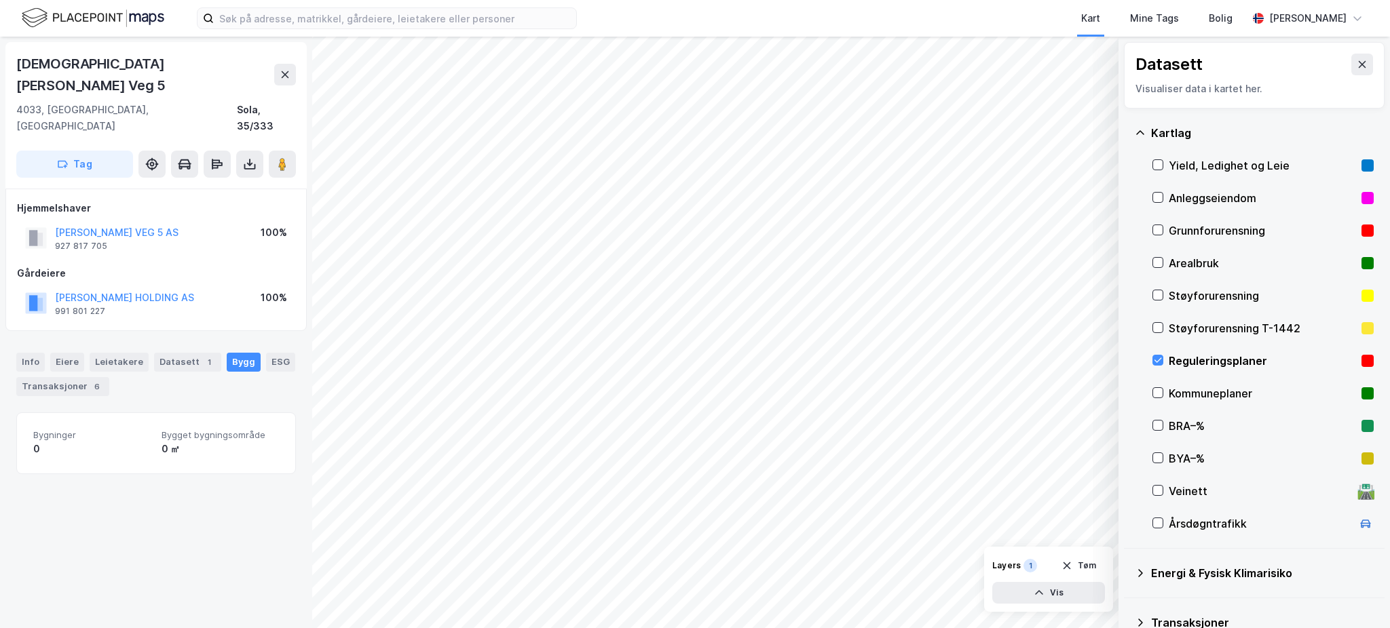
click at [1166, 355] on div "Reguleringsplaner" at bounding box center [1262, 361] width 221 height 33
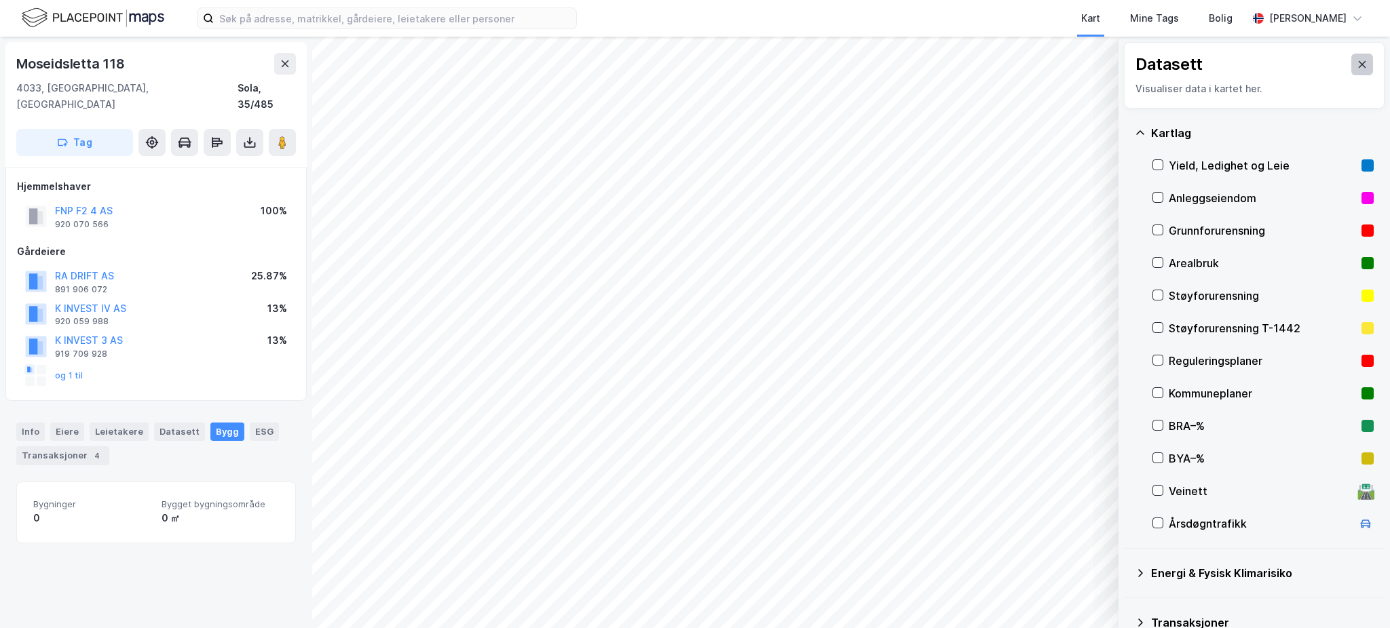
click at [1351, 62] on button at bounding box center [1362, 65] width 22 height 22
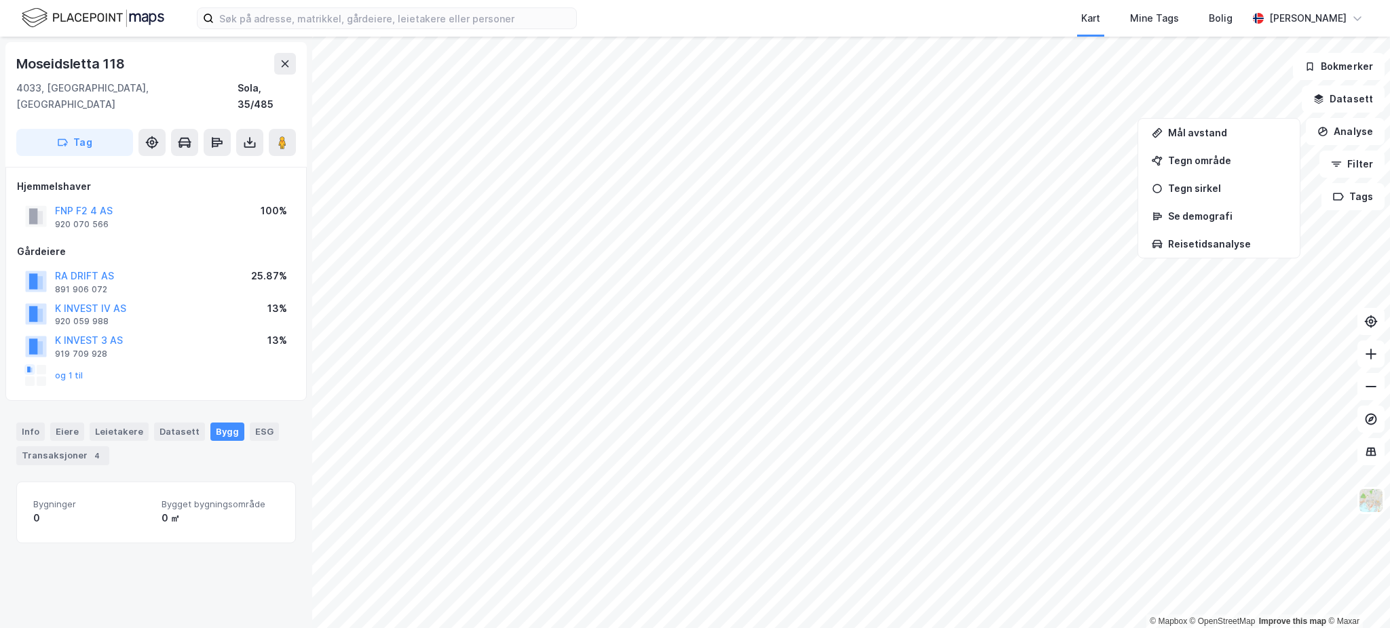
click at [1057, 26] on div "Kart Mine Tags Bolig" at bounding box center [944, 18] width 605 height 37
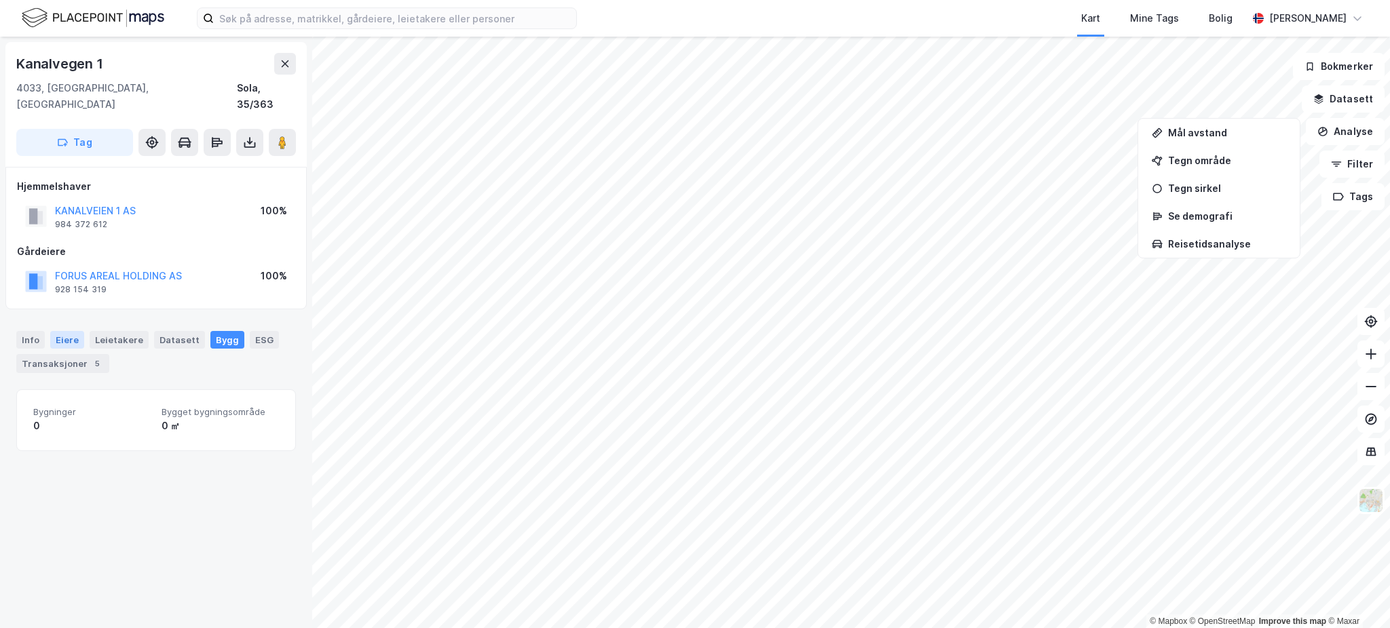
click at [71, 331] on div "Eiere" at bounding box center [67, 340] width 34 height 18
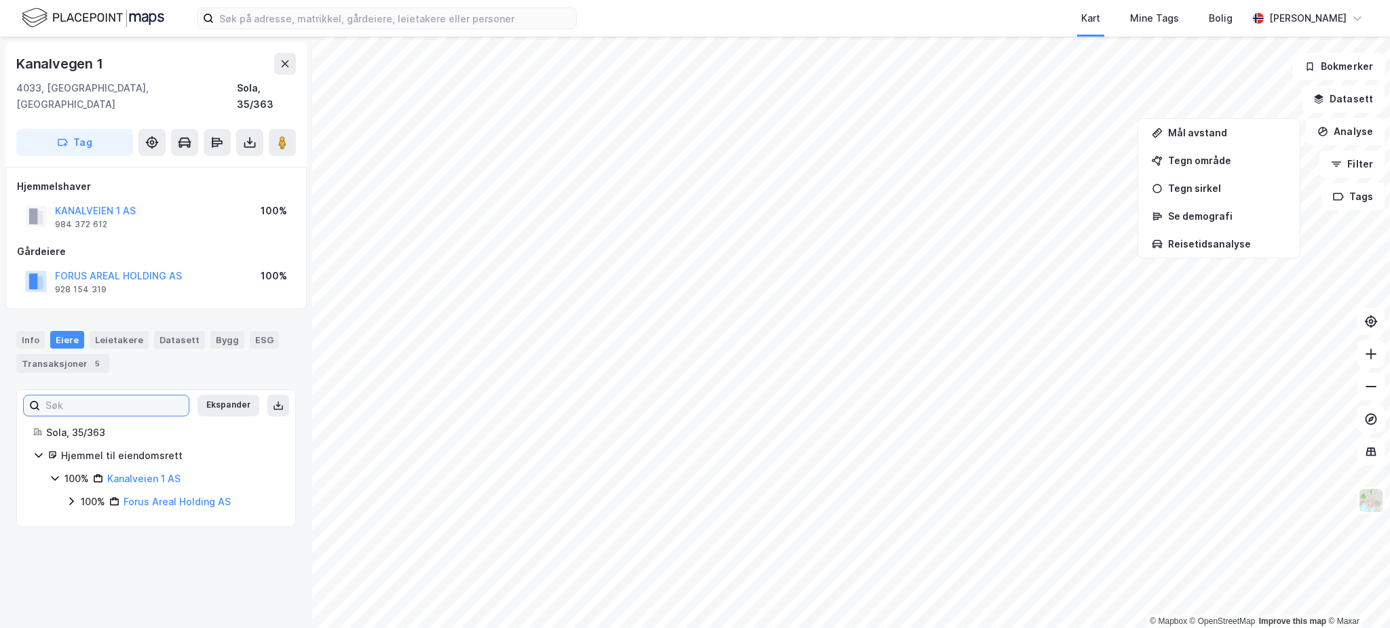
drag, startPoint x: 116, startPoint y: 409, endPoint x: 81, endPoint y: 459, distance: 61.4
drag, startPoint x: 81, startPoint y: 459, endPoint x: 79, endPoint y: 488, distance: 28.6
click at [79, 494] on div "100% Forus Areal Holding AS" at bounding box center [172, 502] width 213 height 16
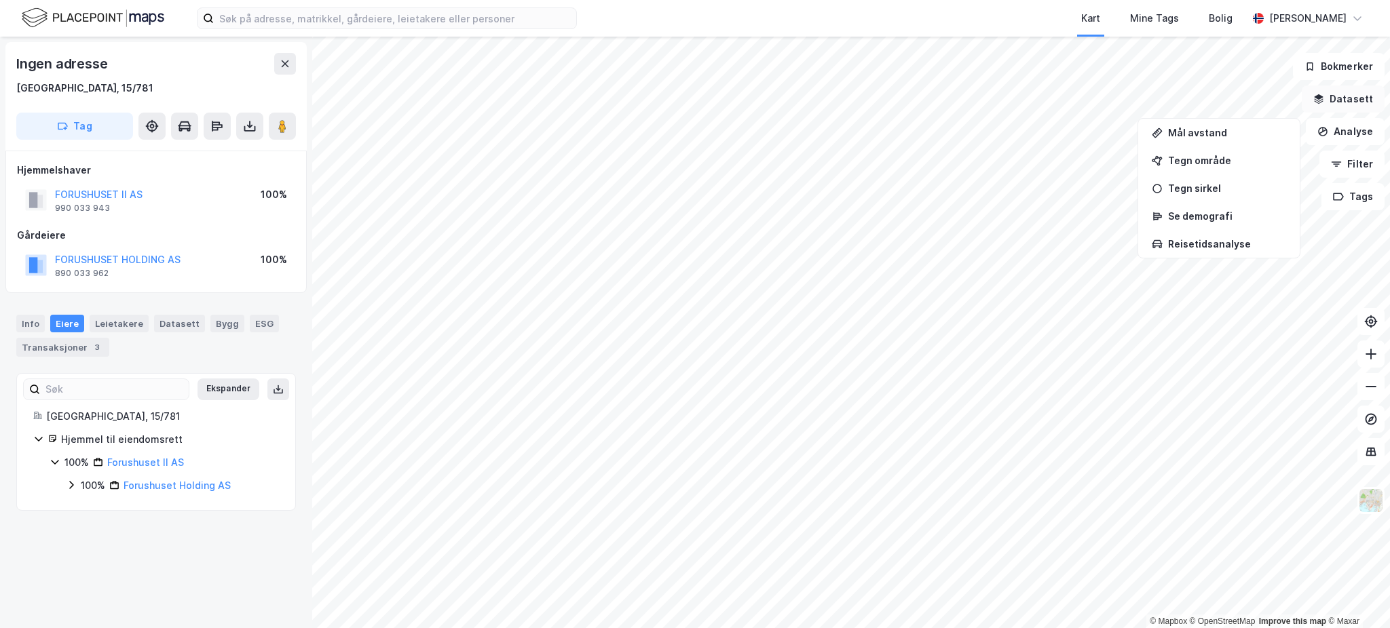
click at [1361, 99] on button "Datasett" at bounding box center [1343, 99] width 83 height 27
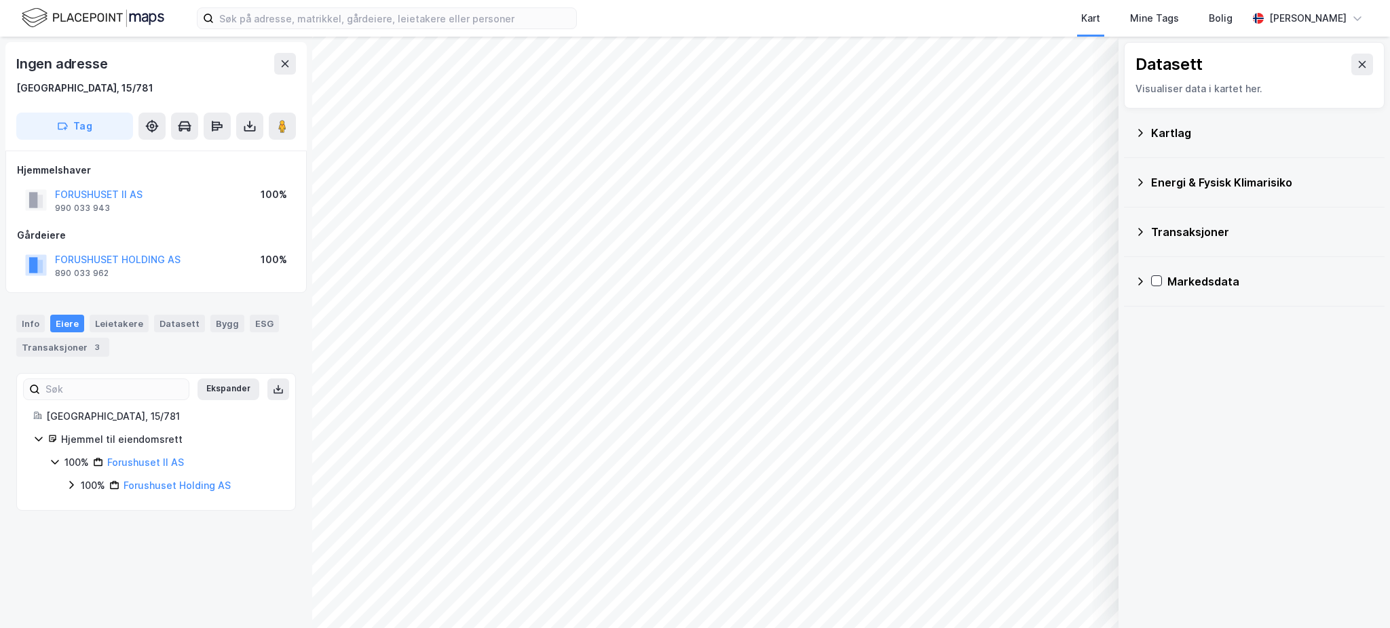
click at [1190, 141] on div "Kartlag" at bounding box center [1254, 133] width 239 height 33
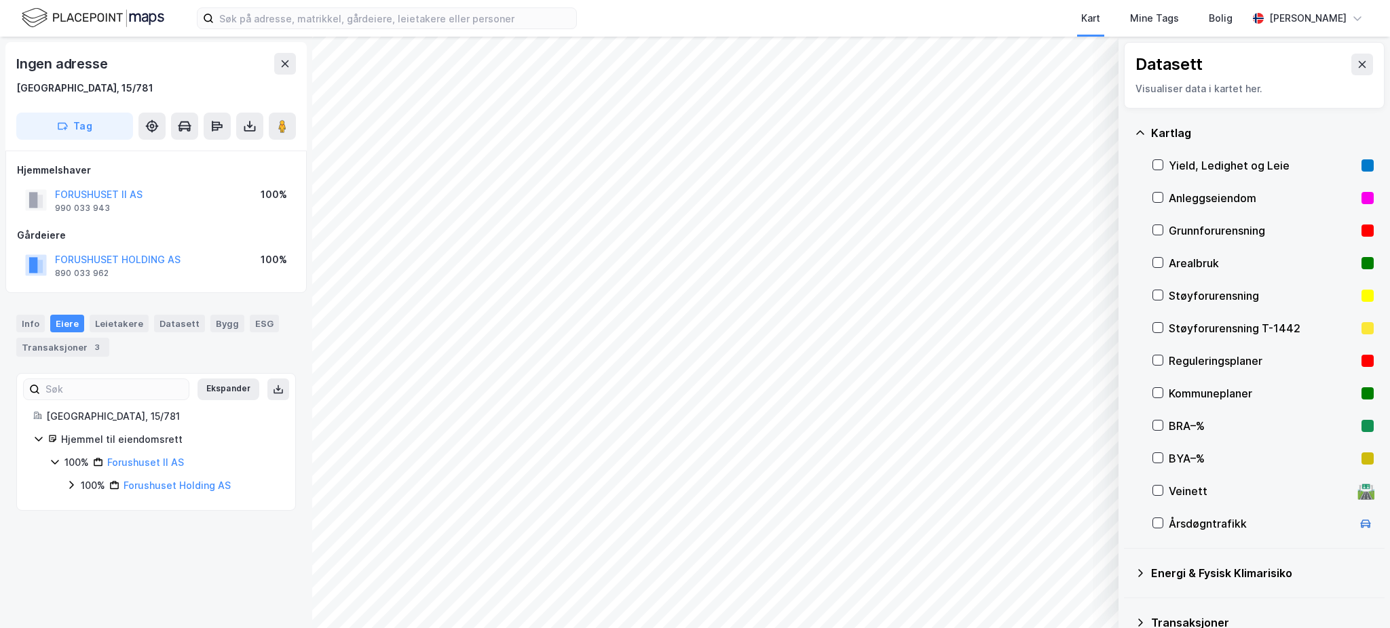
click at [1201, 365] on div "Reguleringsplaner" at bounding box center [1262, 361] width 187 height 16
click at [1144, 360] on div "Kartlag Yield, Ledighet og Leie Anleggseiendom Grunnforurensning Arealbruk Støy…" at bounding box center [1254, 329] width 261 height 440
click at [1162, 356] on icon at bounding box center [1158, 361] width 10 height 10
click at [86, 484] on div "100%" at bounding box center [93, 486] width 24 height 16
click at [25, 326] on div "Info" at bounding box center [30, 324] width 29 height 18
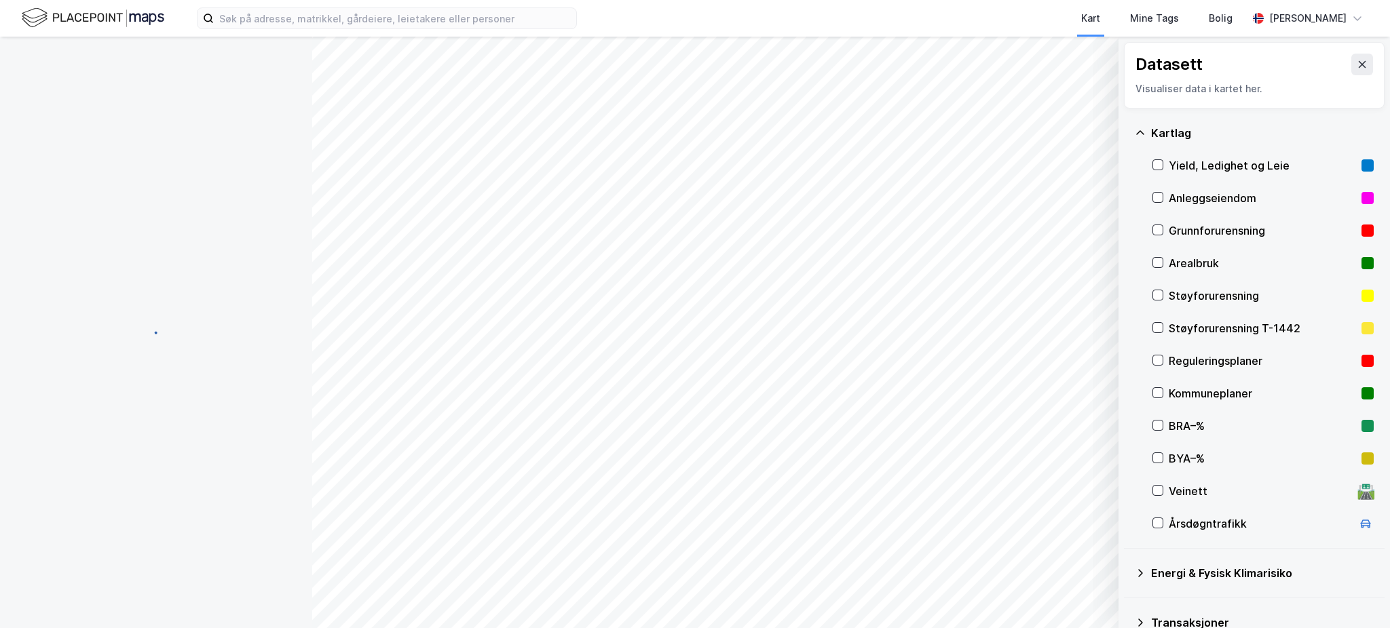
scroll to position [109, 0]
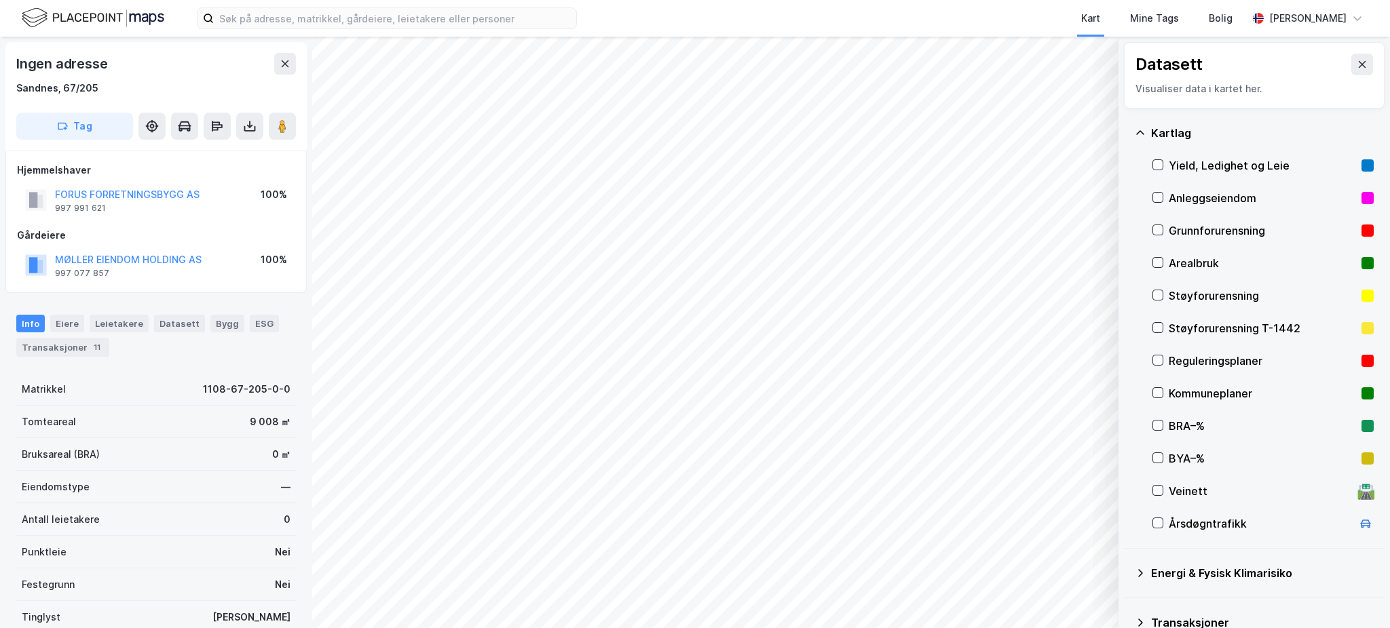
scroll to position [109, 0]
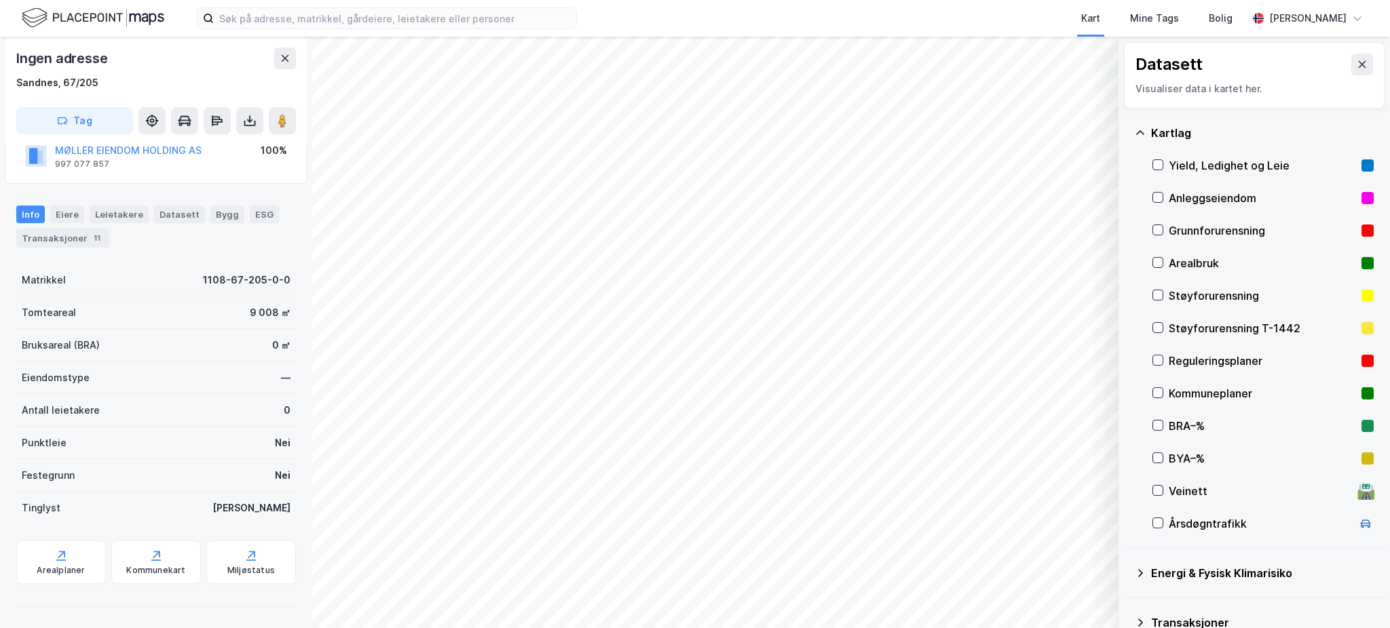
click at [1217, 364] on div "Reguleringsplaner" at bounding box center [1262, 361] width 187 height 16
click at [1154, 359] on icon at bounding box center [1158, 361] width 10 height 10
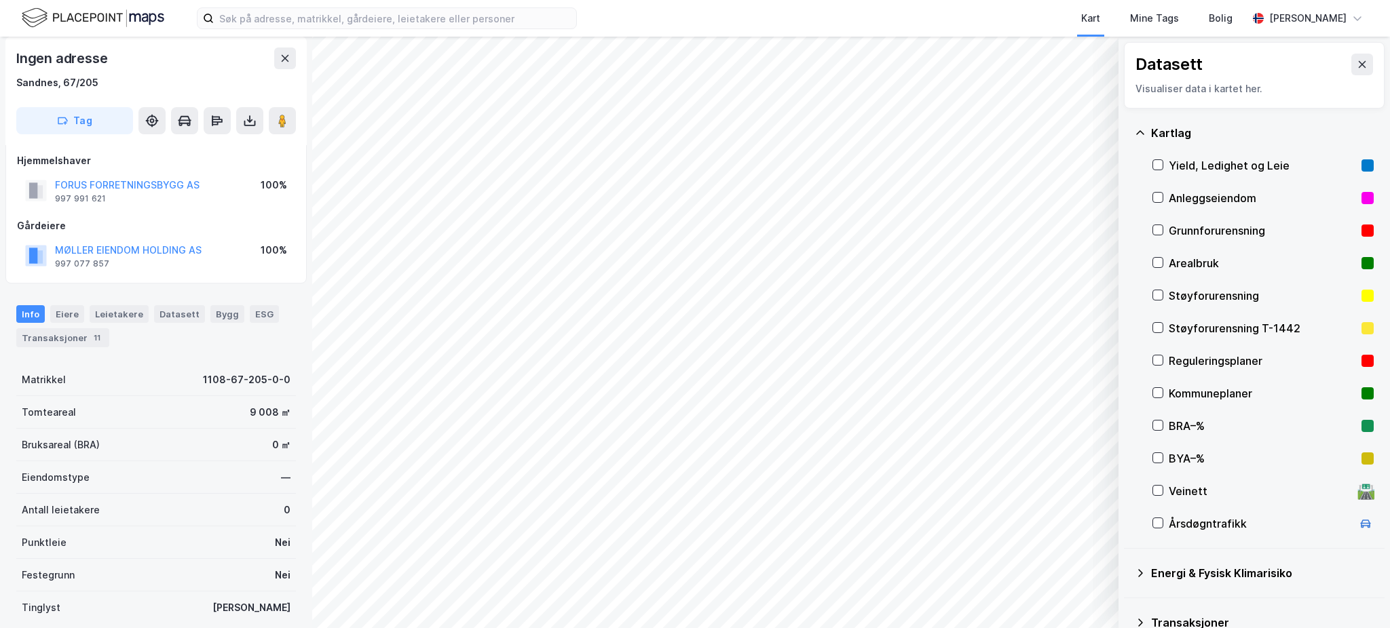
scroll to position [0, 0]
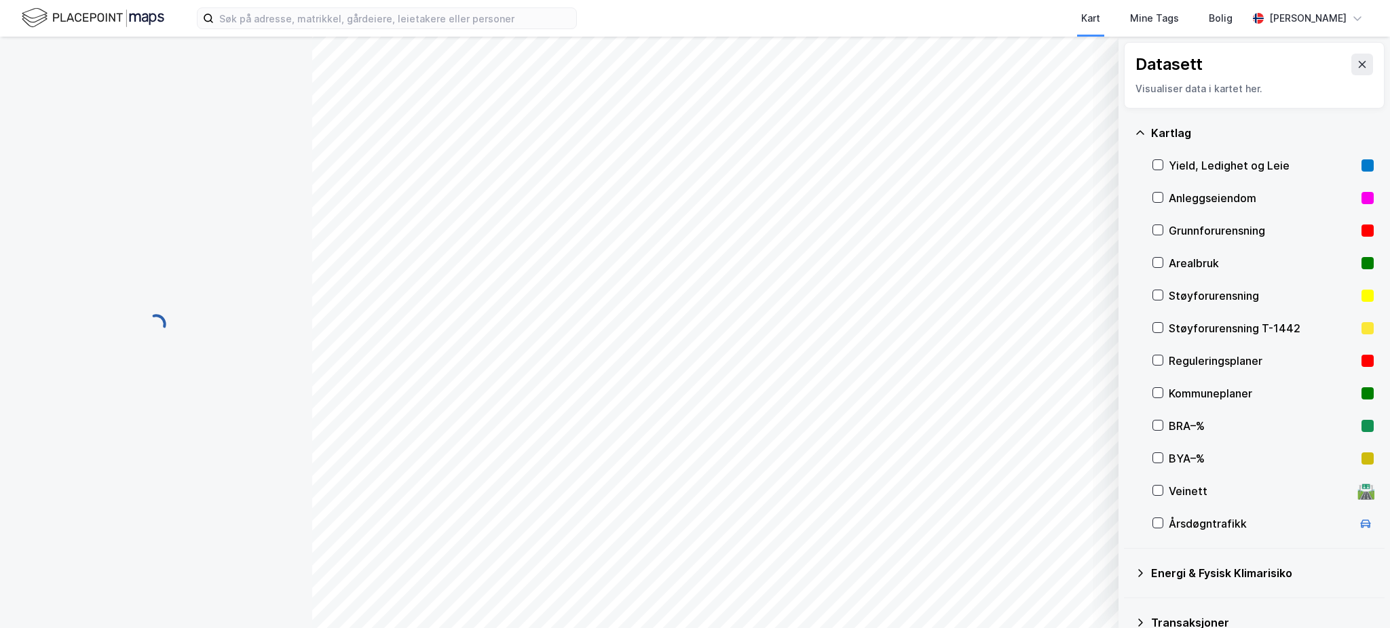
scroll to position [1, 0]
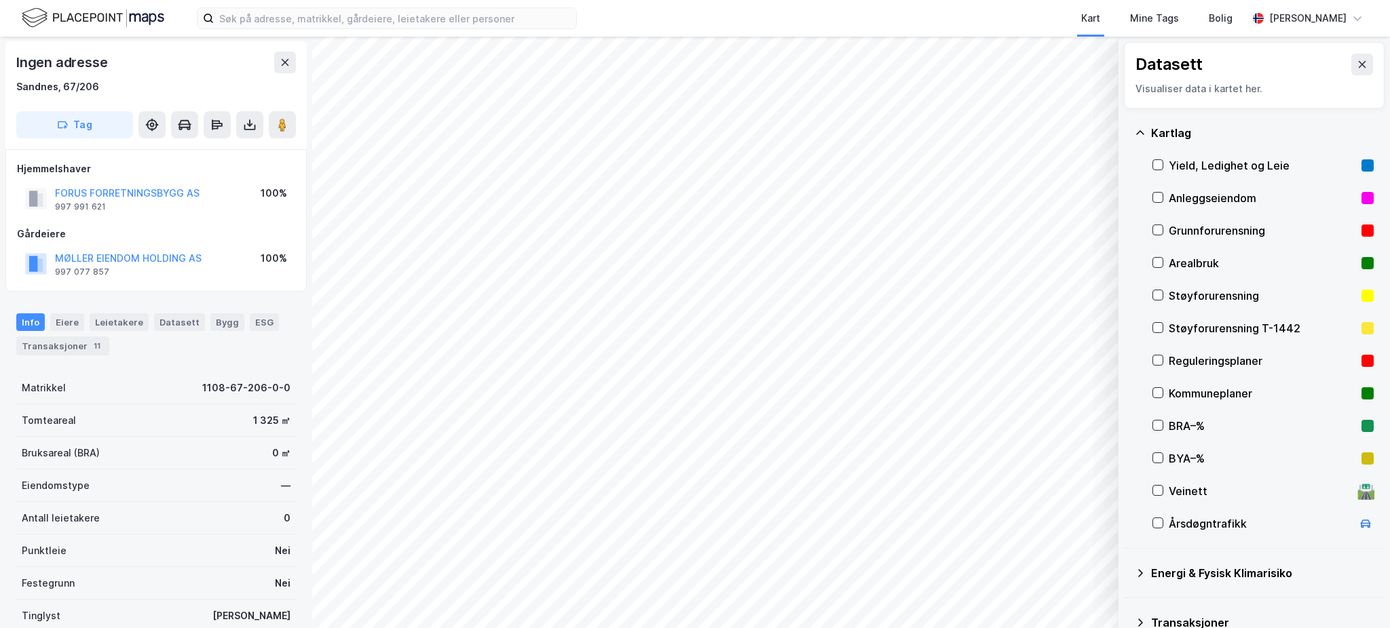
click at [1240, 496] on div "© Mapbox © OpenStreetMap Improve this map © Maxar Datasett Visualiser data i ka…" at bounding box center [695, 333] width 1390 height 592
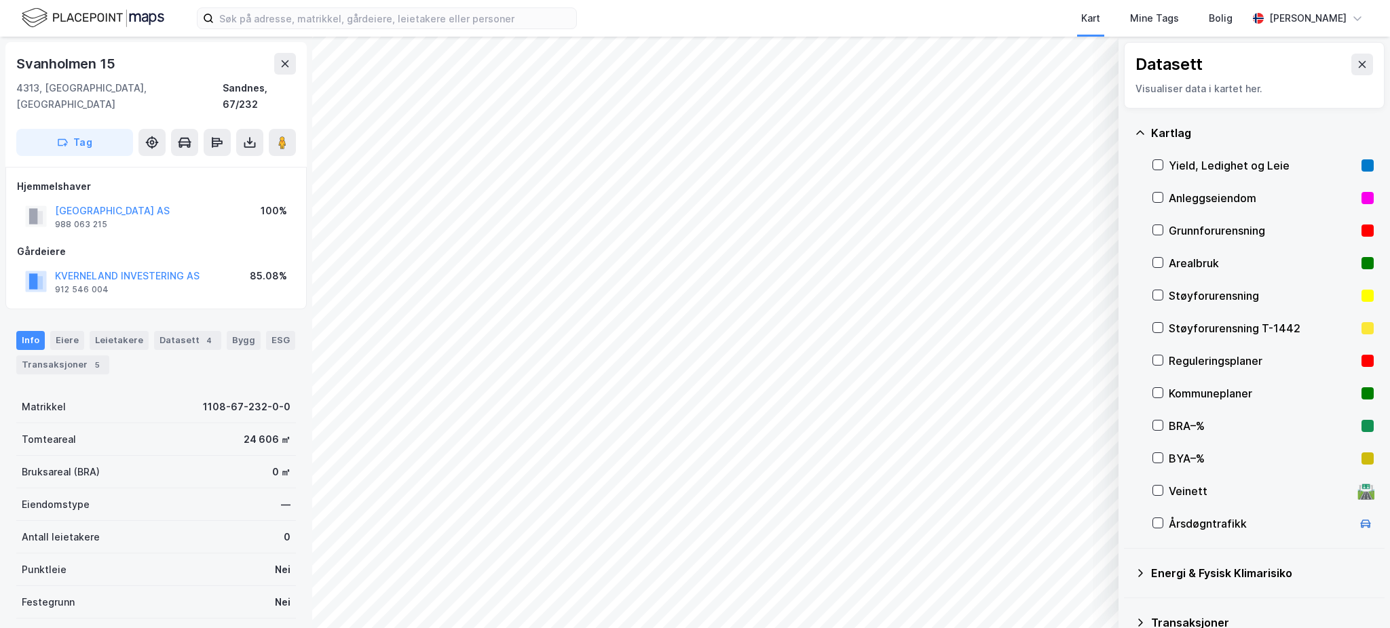
scroll to position [1, 0]
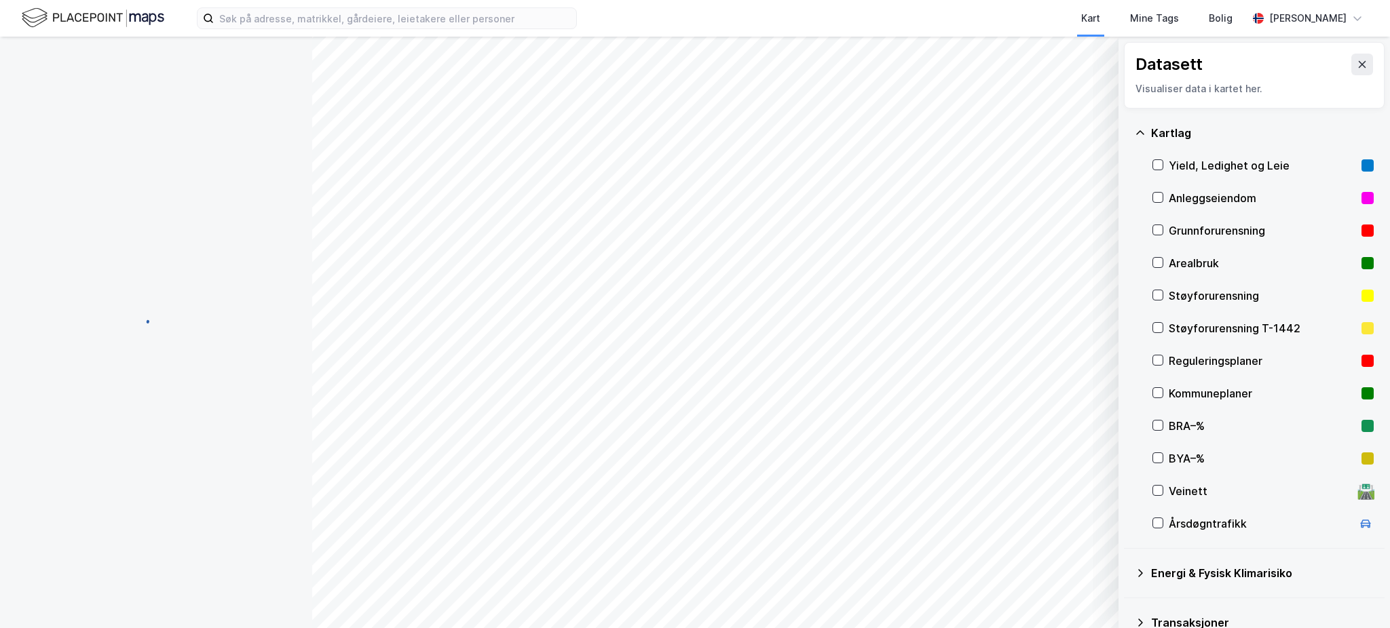
scroll to position [1, 0]
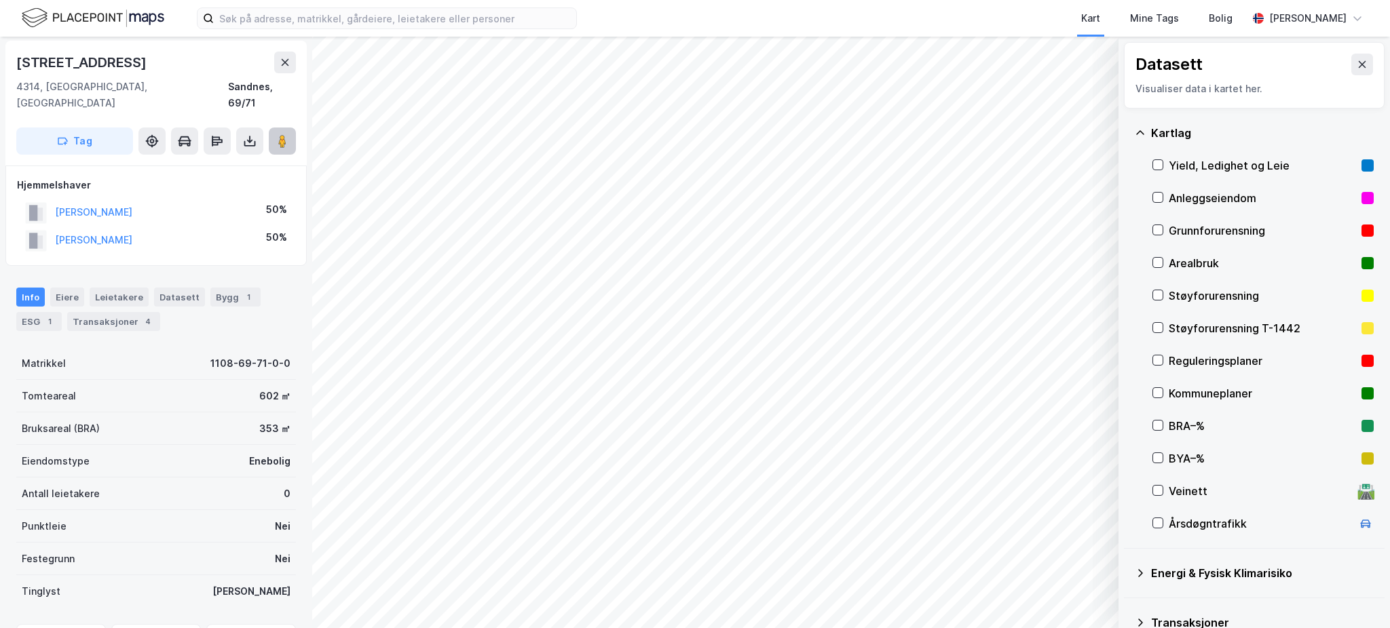
click at [279, 134] on image at bounding box center [282, 141] width 8 height 14
